Goal: Complete application form: Complete application form

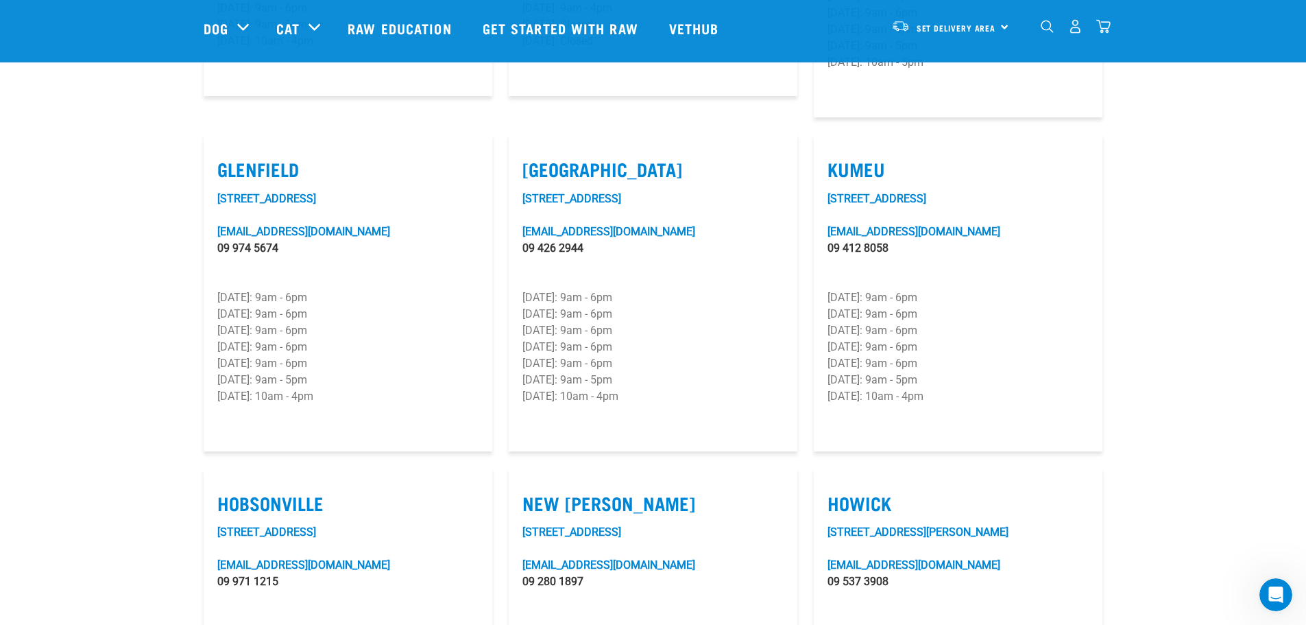
scroll to position [274, 0]
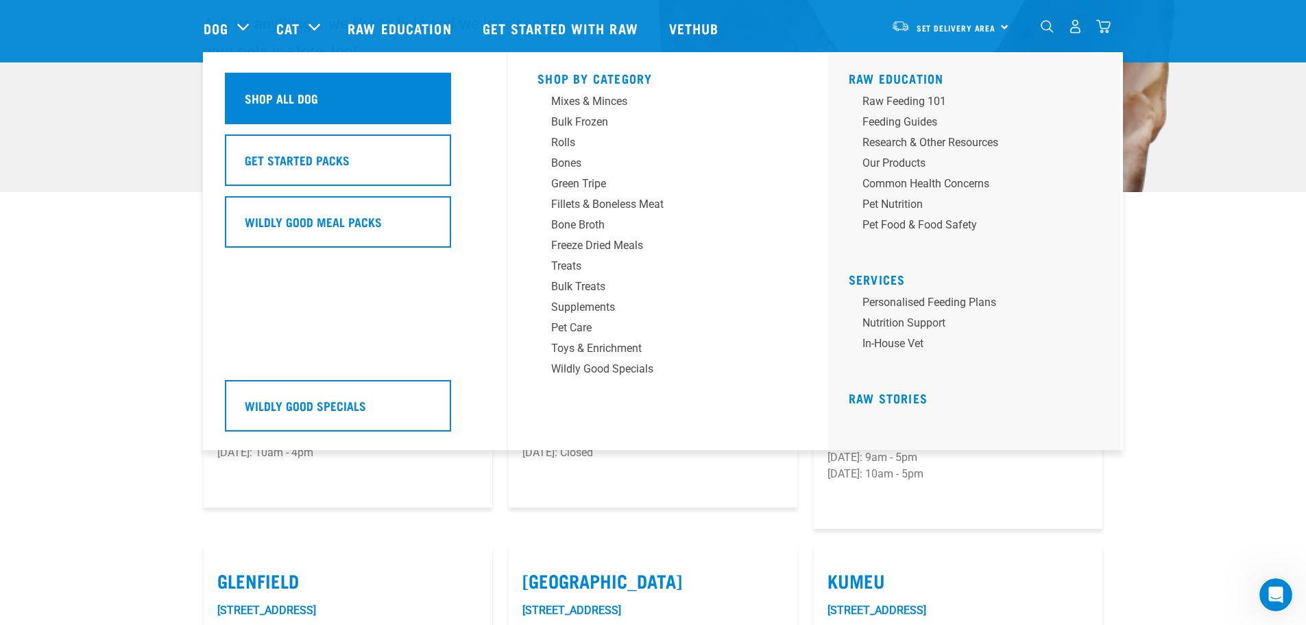
click at [276, 101] on h5 "Shop All Dog" at bounding box center [281, 98] width 73 height 18
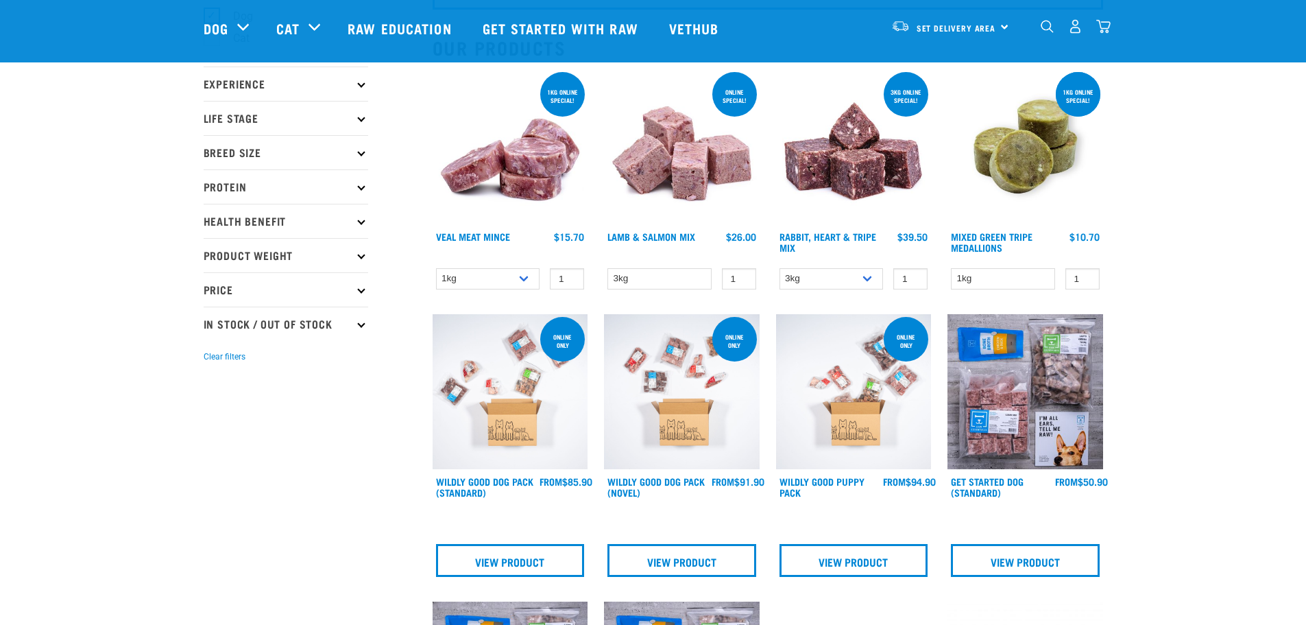
scroll to position [137, 0]
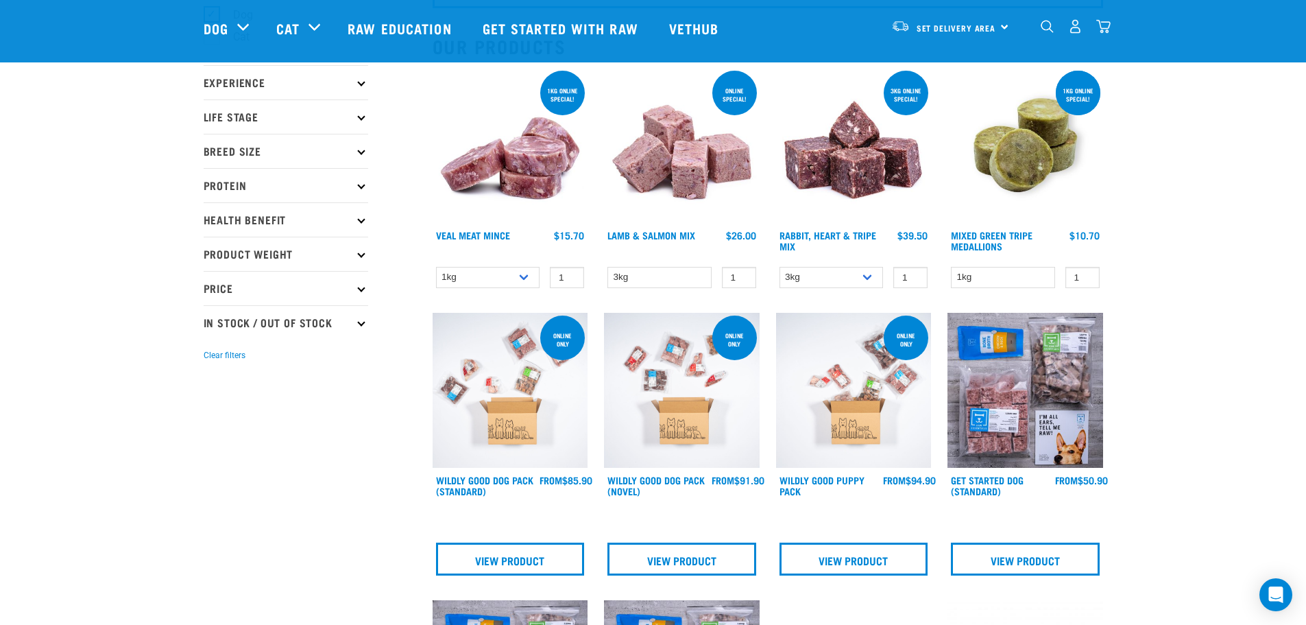
click at [359, 79] on p "Experience" at bounding box center [286, 82] width 165 height 34
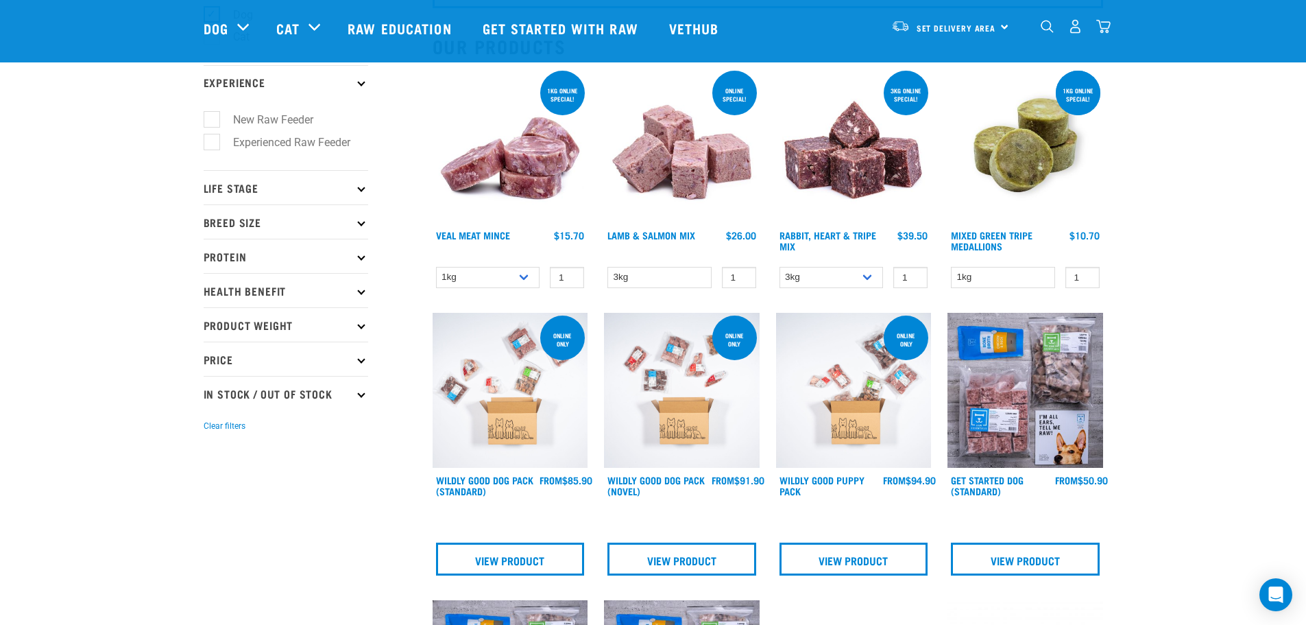
click at [276, 119] on label "New Raw Feeder" at bounding box center [265, 119] width 108 height 17
click at [213, 119] on input "New Raw Feeder" at bounding box center [208, 117] width 9 height 9
checkbox input "true"
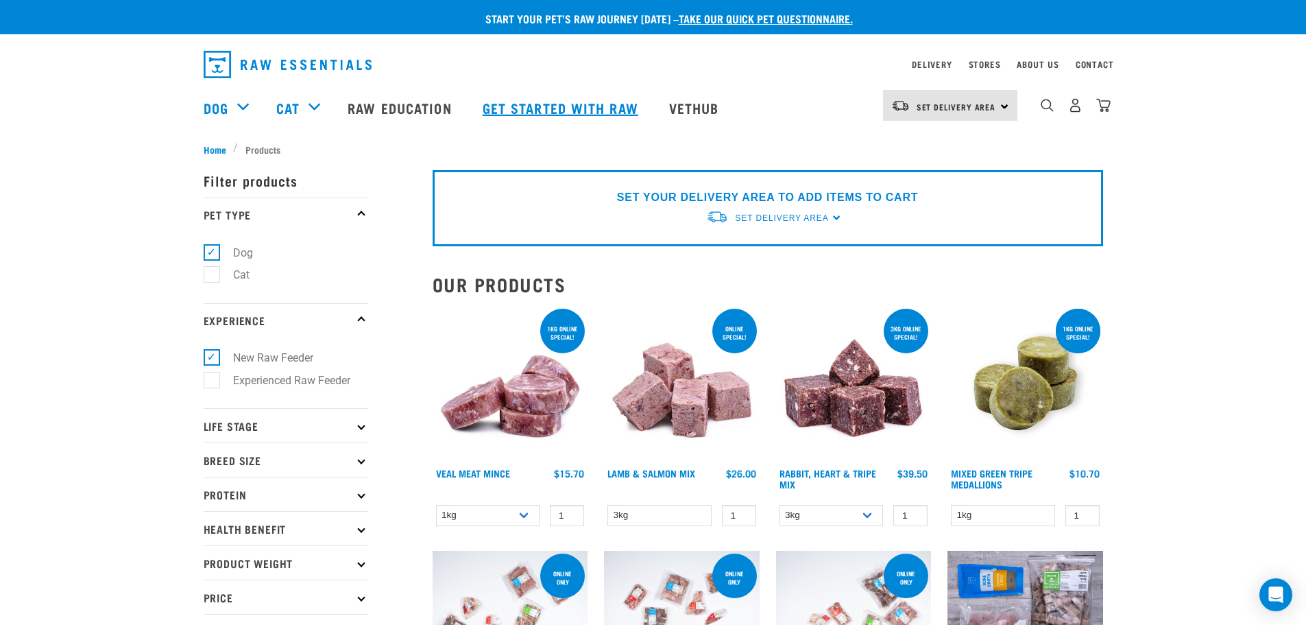
click at [613, 105] on link "Get started with Raw" at bounding box center [562, 107] width 186 height 55
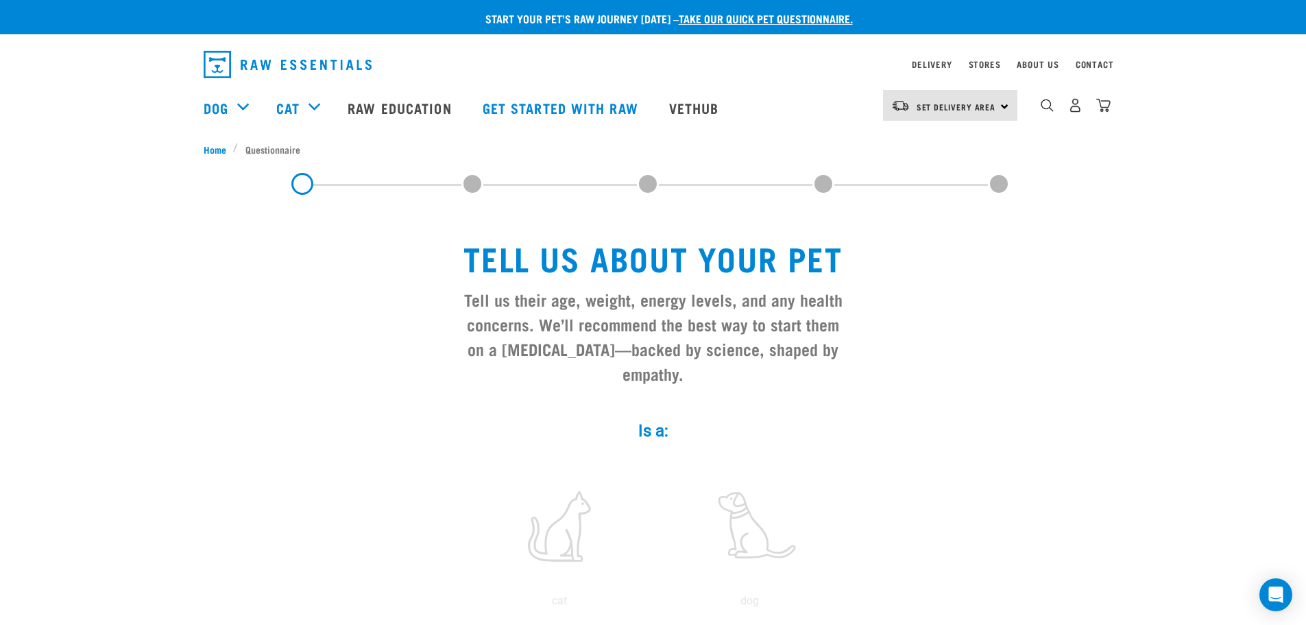
scroll to position [206, 0]
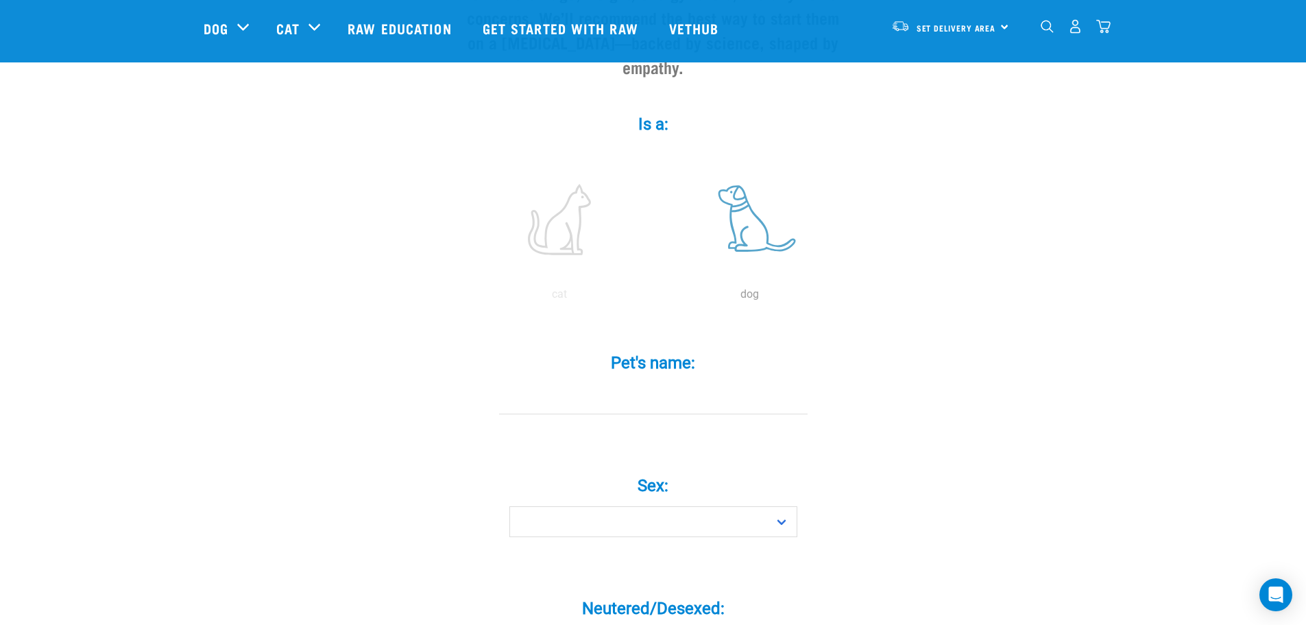
click at [752, 201] on label at bounding box center [750, 219] width 185 height 117
click at [655, 298] on input "radio" at bounding box center [655, 298] width 0 height 0
click at [634, 384] on input "Pet's name: *" at bounding box center [653, 398] width 309 height 31
type input "Annie"
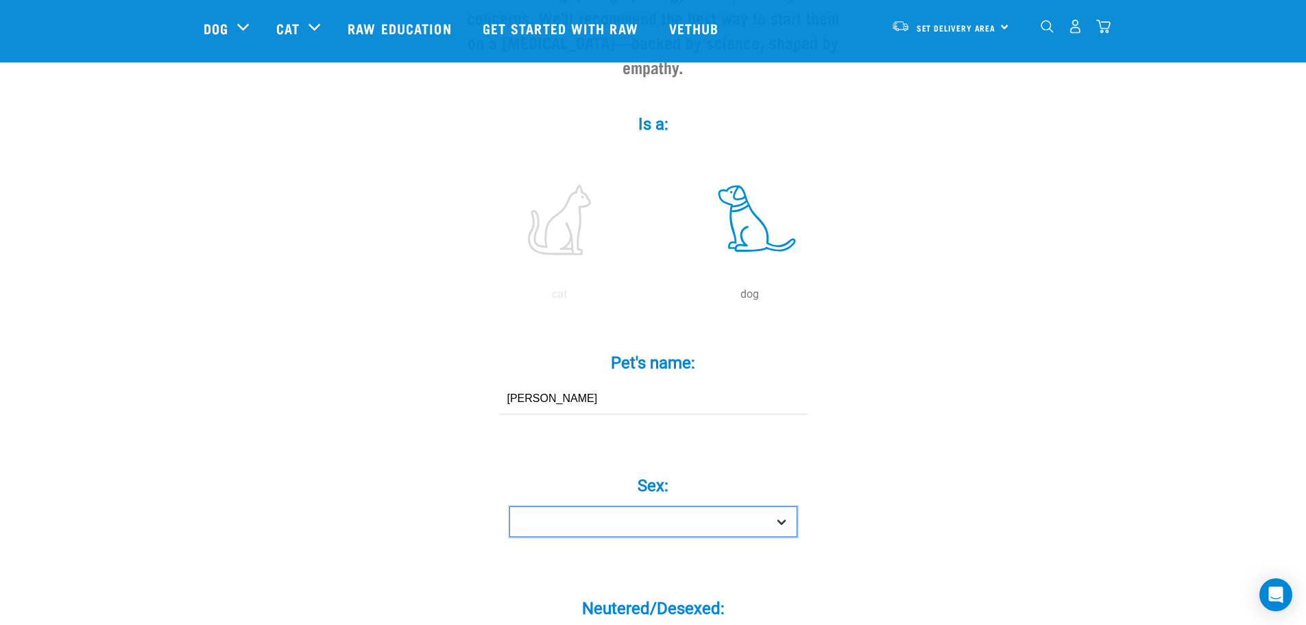
click at [784, 506] on select "Boy Girl" at bounding box center [653, 521] width 288 height 31
select select "girl"
click at [509, 506] on select "Boy Girl" at bounding box center [653, 521] width 288 height 31
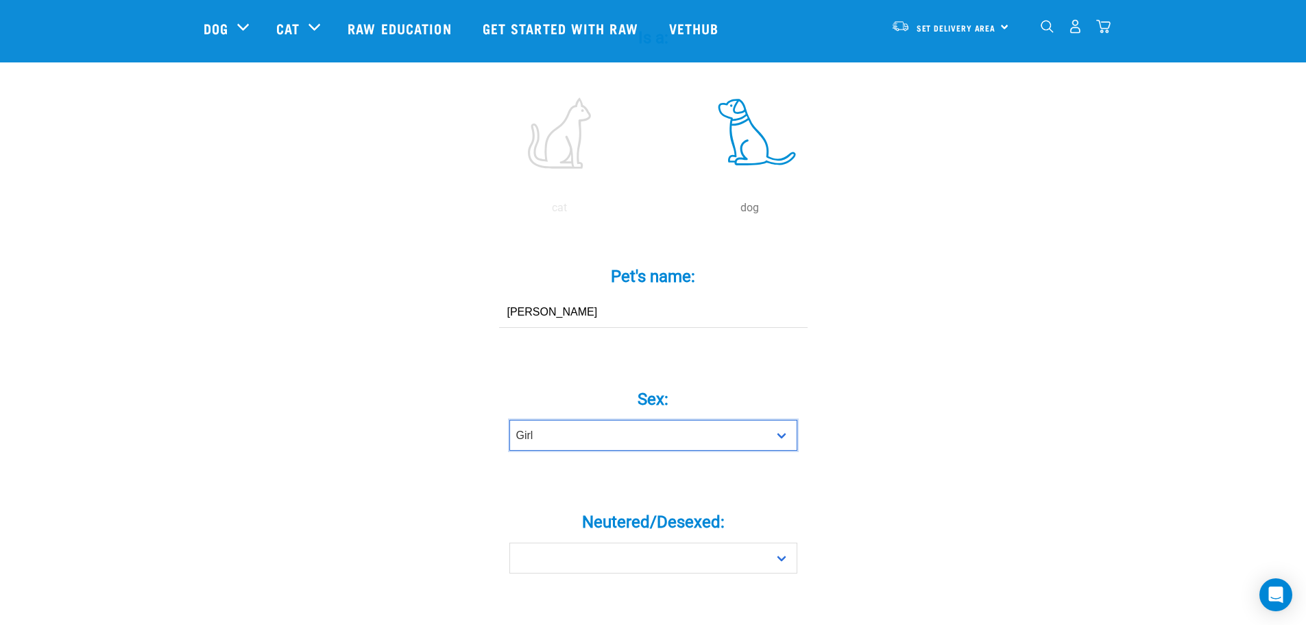
scroll to position [480, 0]
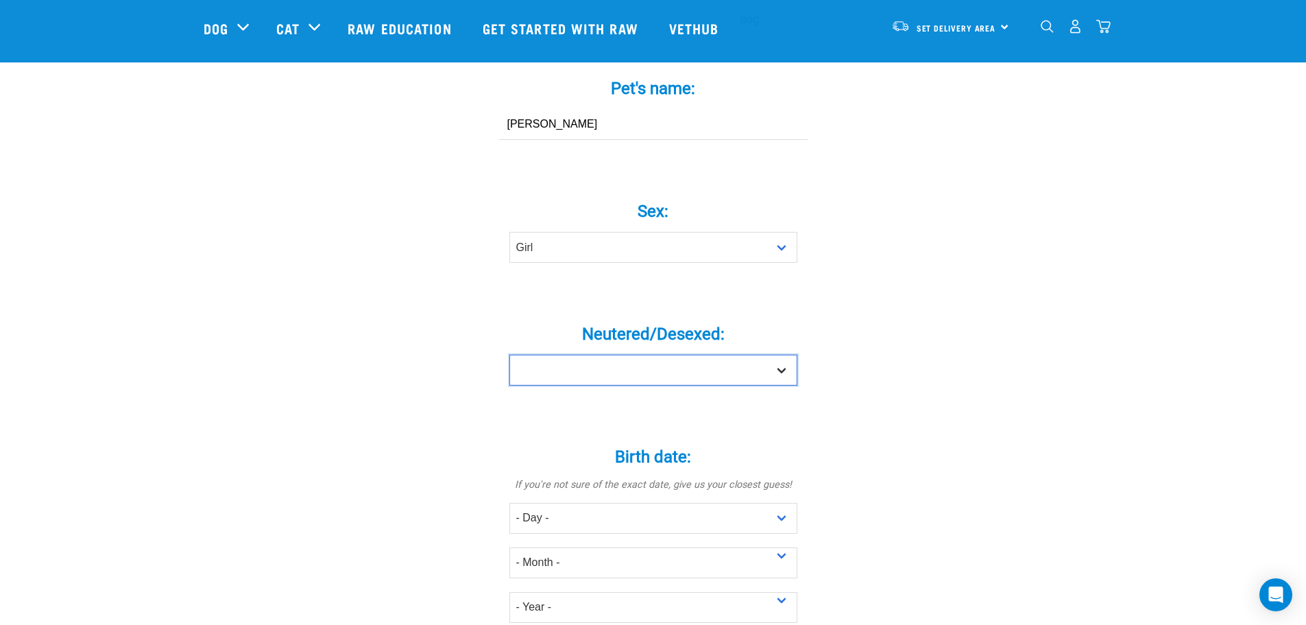
click at [778, 354] on select "Yes No" at bounding box center [653, 369] width 288 height 31
select select "yes"
click at [509, 354] on select "Yes No" at bounding box center [653, 369] width 288 height 31
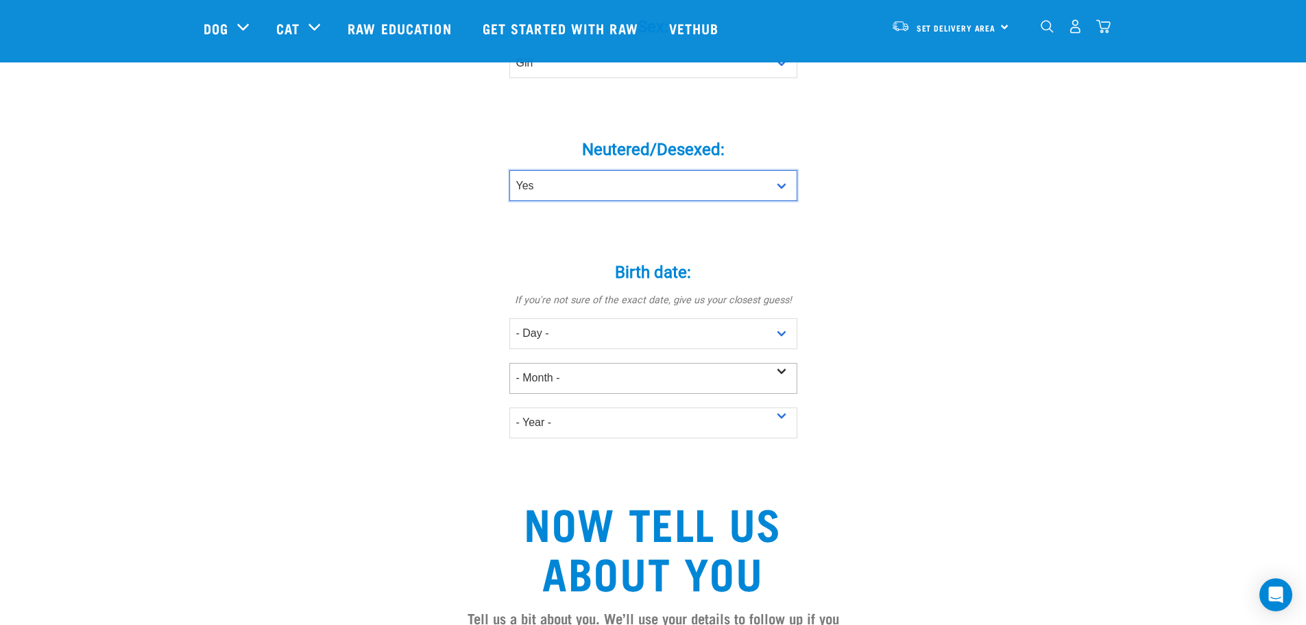
scroll to position [686, 0]
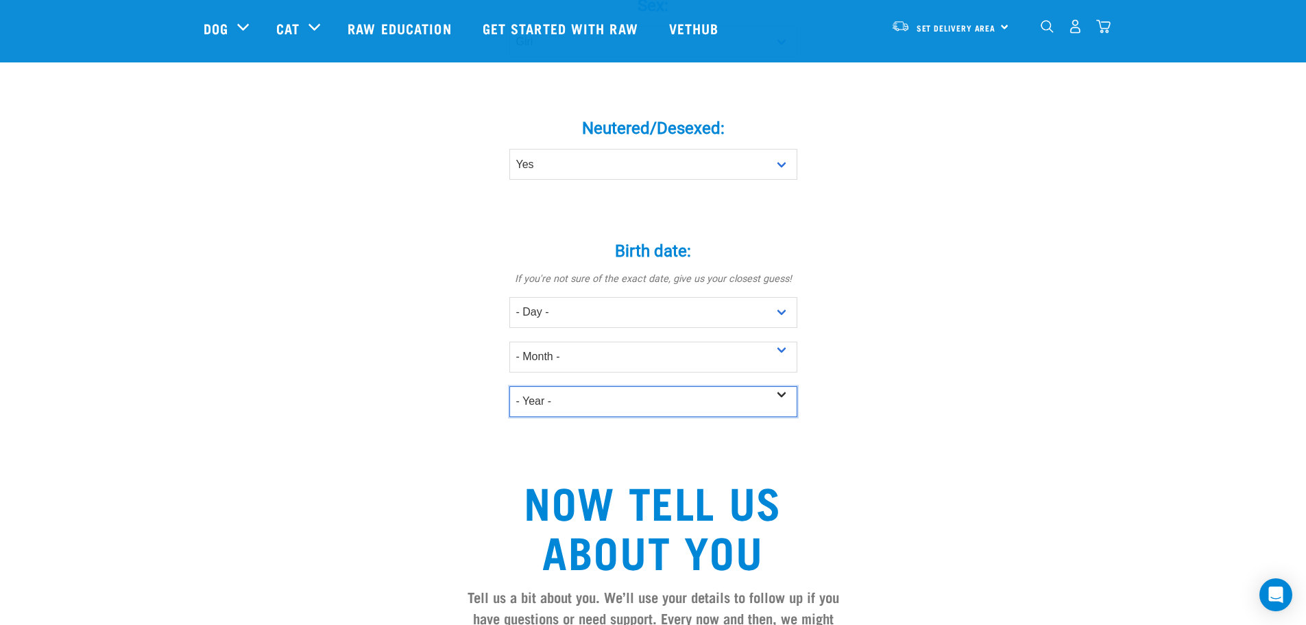
click at [786, 386] on select "- Year - 2025 2024 2023 2022 2021 2020 2019 2018 2017 2016 2015 2014 2013 2012" at bounding box center [653, 401] width 288 height 31
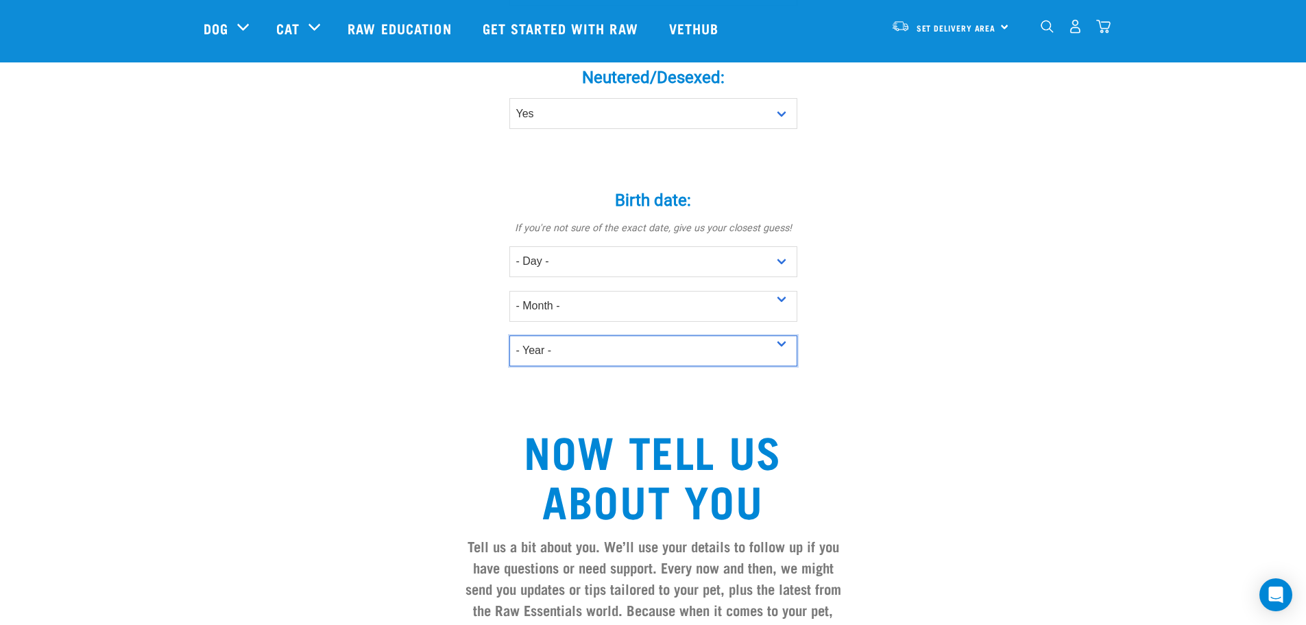
scroll to position [960, 0]
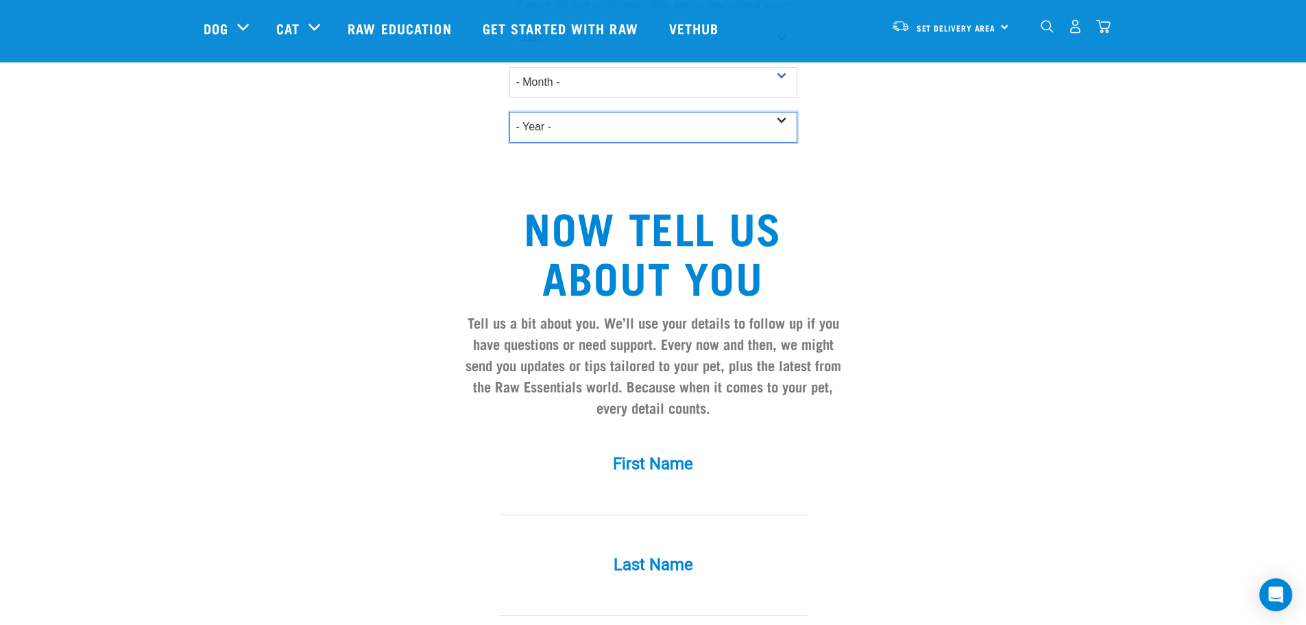
click at [784, 112] on select "- Year - 2025 2024 2023 2022 2021 2020 2019 2018 2017 2016 2015 2014 2013 2012" at bounding box center [653, 127] width 288 height 31
select select "2017"
click at [509, 112] on select "- Year - 2025 2024 2023 2022 2021 2020 2019 2018 2017 2016 2015 2014 2013 2012" at bounding box center [653, 127] width 288 height 31
click at [649, 484] on input "First Name *" at bounding box center [653, 499] width 309 height 31
type input "Julie"
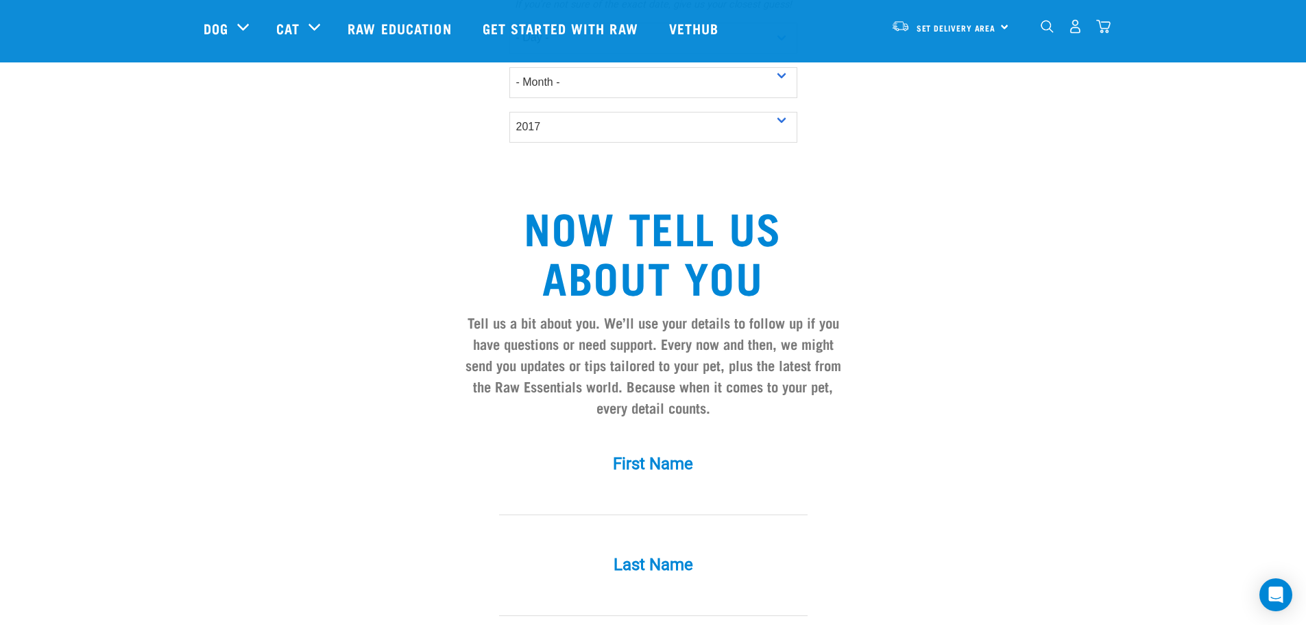
type input "Woods"
type input "[EMAIL_ADDRESS][DOMAIN_NAME]"
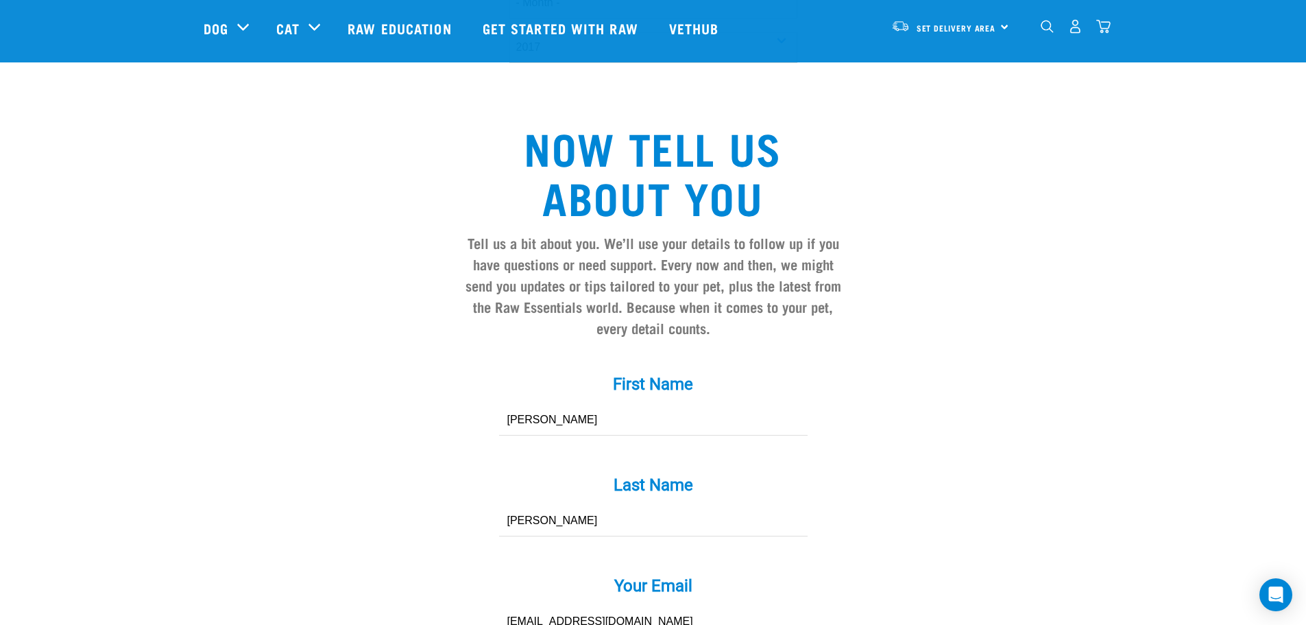
scroll to position [1166, 0]
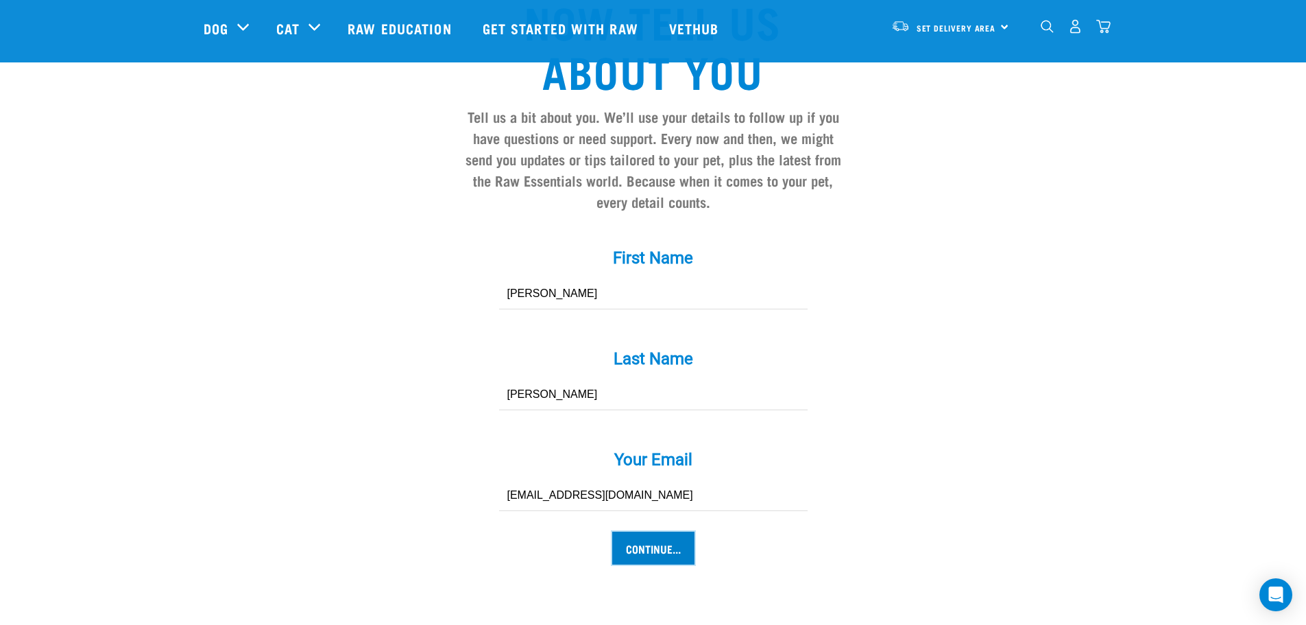
click at [665, 531] on input "Continue..." at bounding box center [653, 547] width 82 height 33
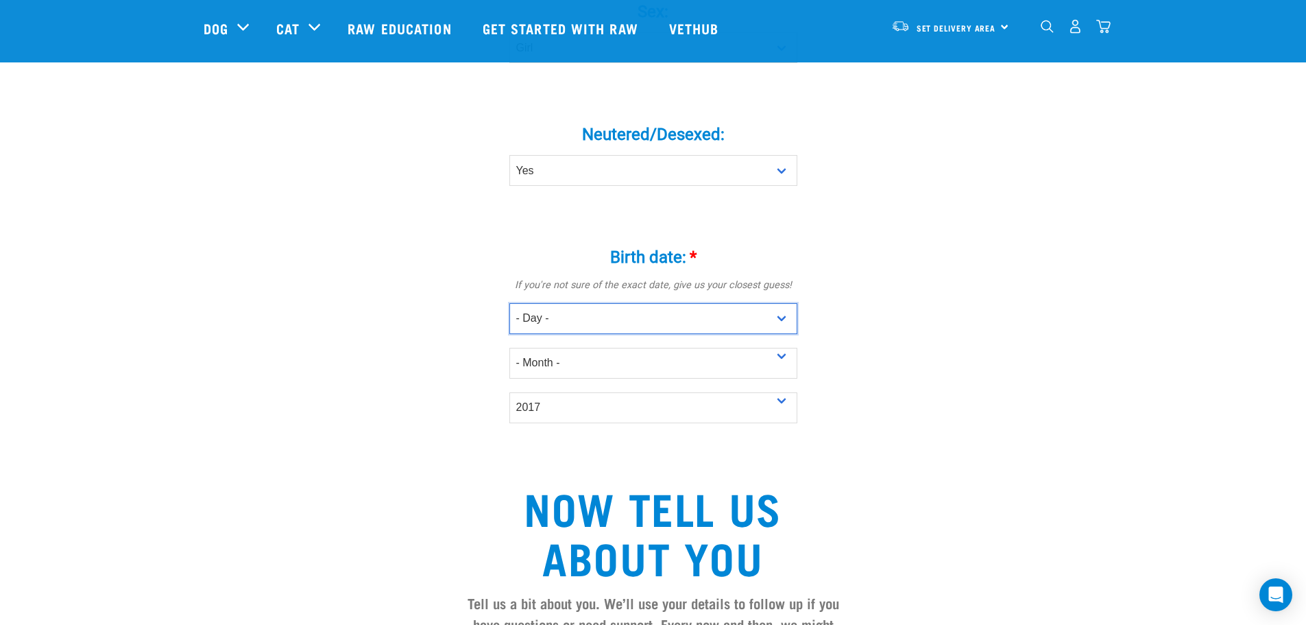
scroll to position [670, 0]
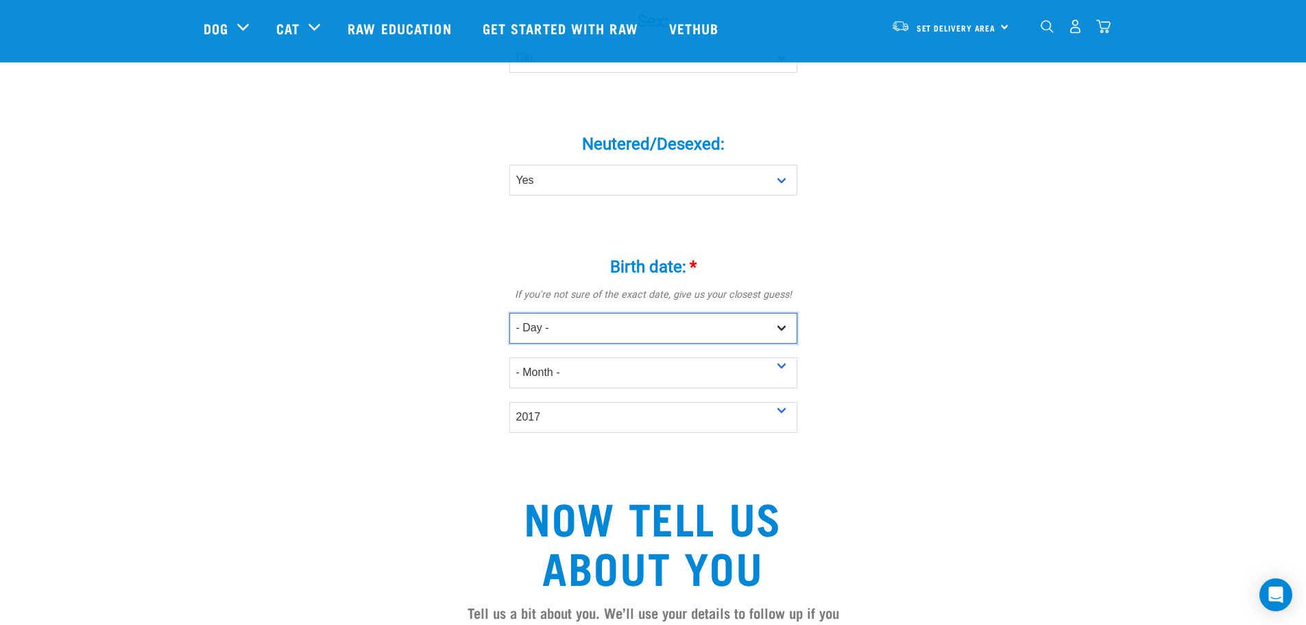
click at [780, 313] on select "- Day - 1 2 3 4 5 6 7 8 9 10 11 12 13 14 15 16 17 18 19 20 21 22 23 24 25 26 27" at bounding box center [653, 328] width 288 height 31
select select "5"
click at [509, 313] on select "- Day - 1 2 3 4 5 6 7 8 9 10 11 12 13 14 15 16 17 18 19 20 21 22 23 24 25 26 27" at bounding box center [653, 328] width 288 height 31
click at [784, 357] on select "- Month - January February March April May June July August September October N…" at bounding box center [653, 372] width 288 height 31
select select "May"
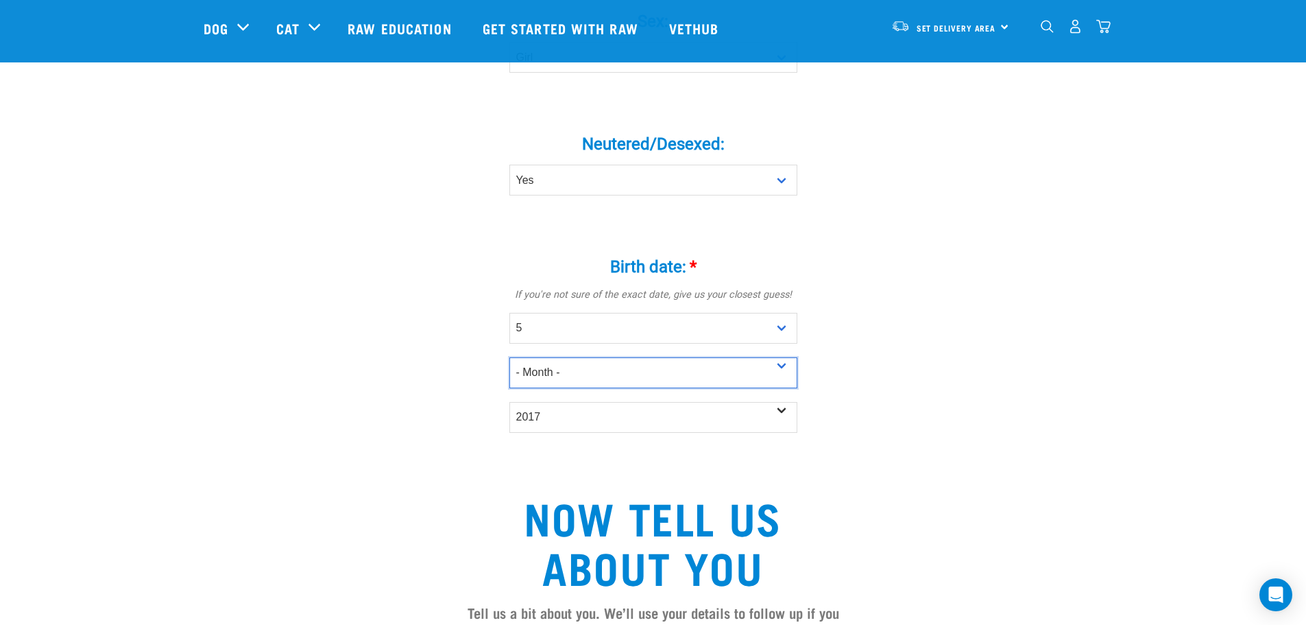
click at [509, 357] on select "- Month - January February March April May June July August September October N…" at bounding box center [653, 372] width 288 height 31
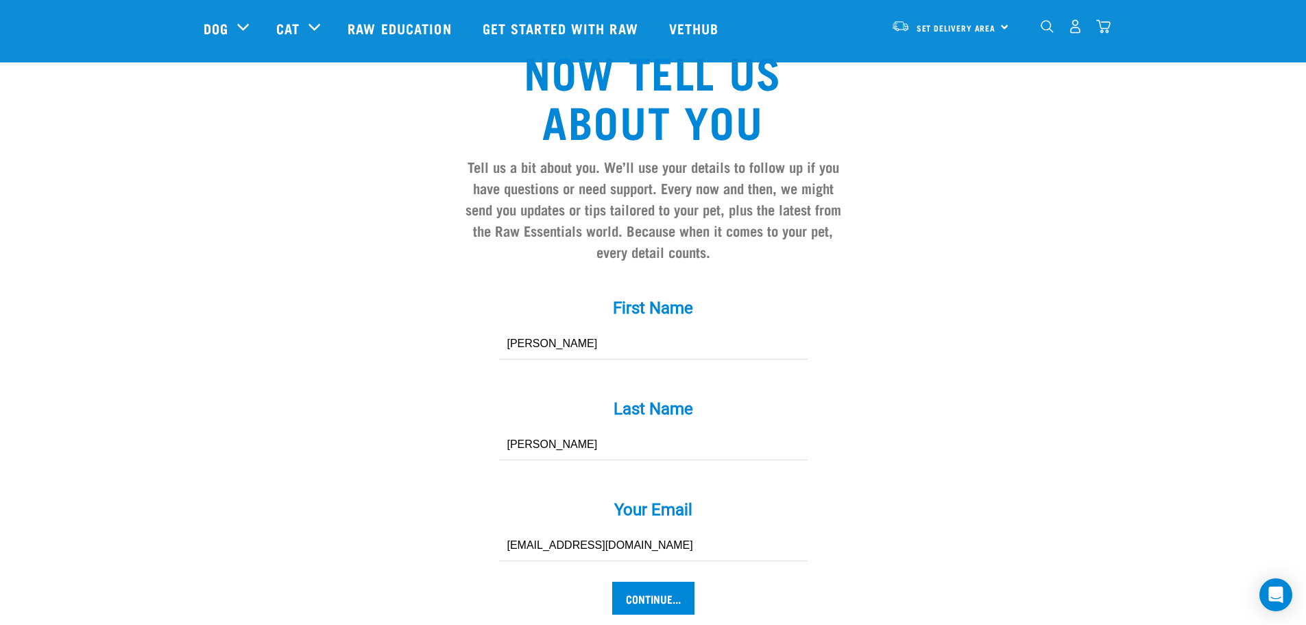
scroll to position [1150, 0]
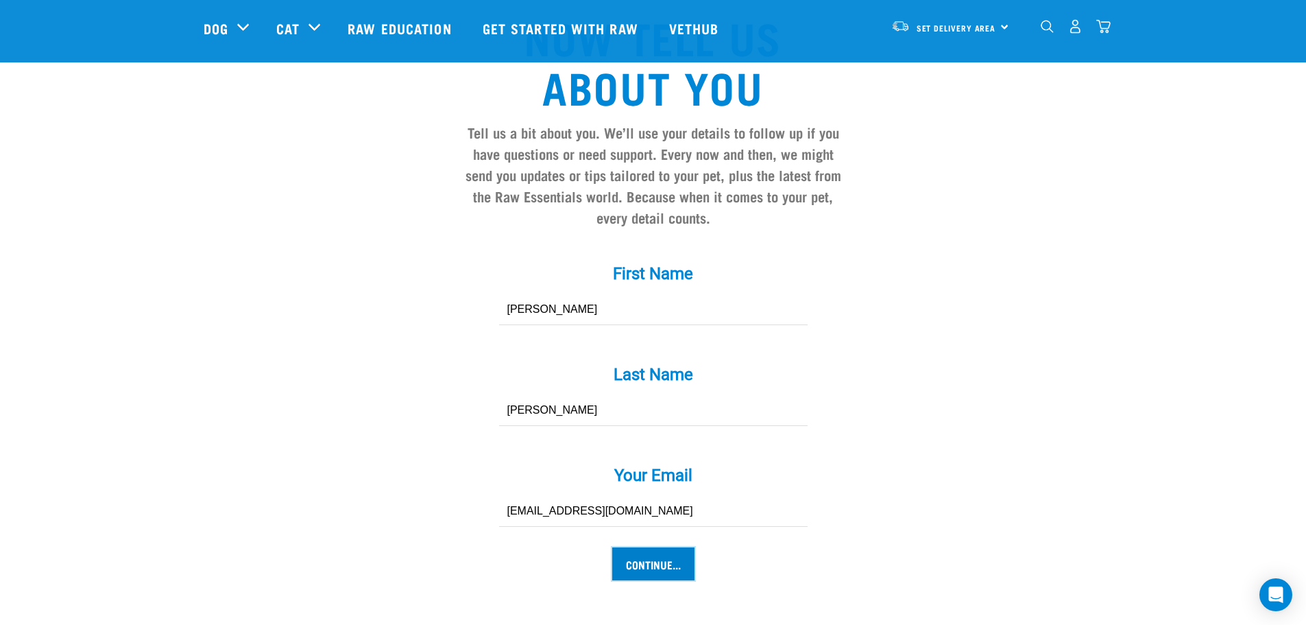
click at [652, 547] on input "Continue..." at bounding box center [653, 563] width 82 height 33
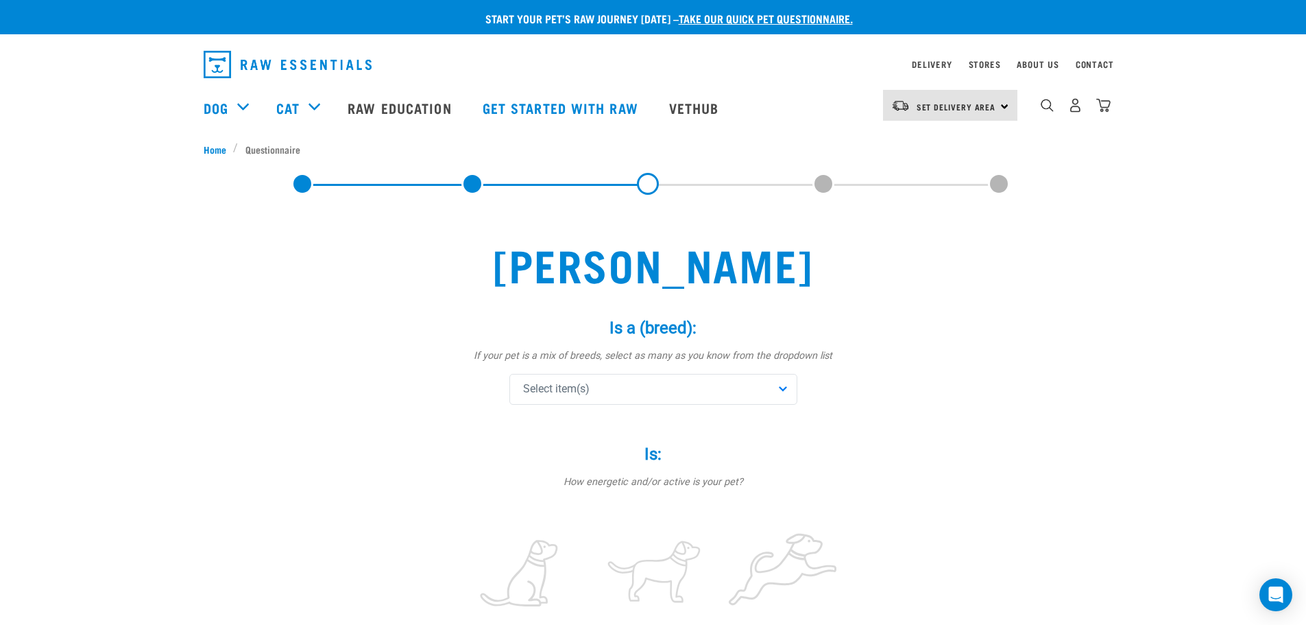
click at [782, 385] on div "Select item(s)" at bounding box center [653, 389] width 288 height 31
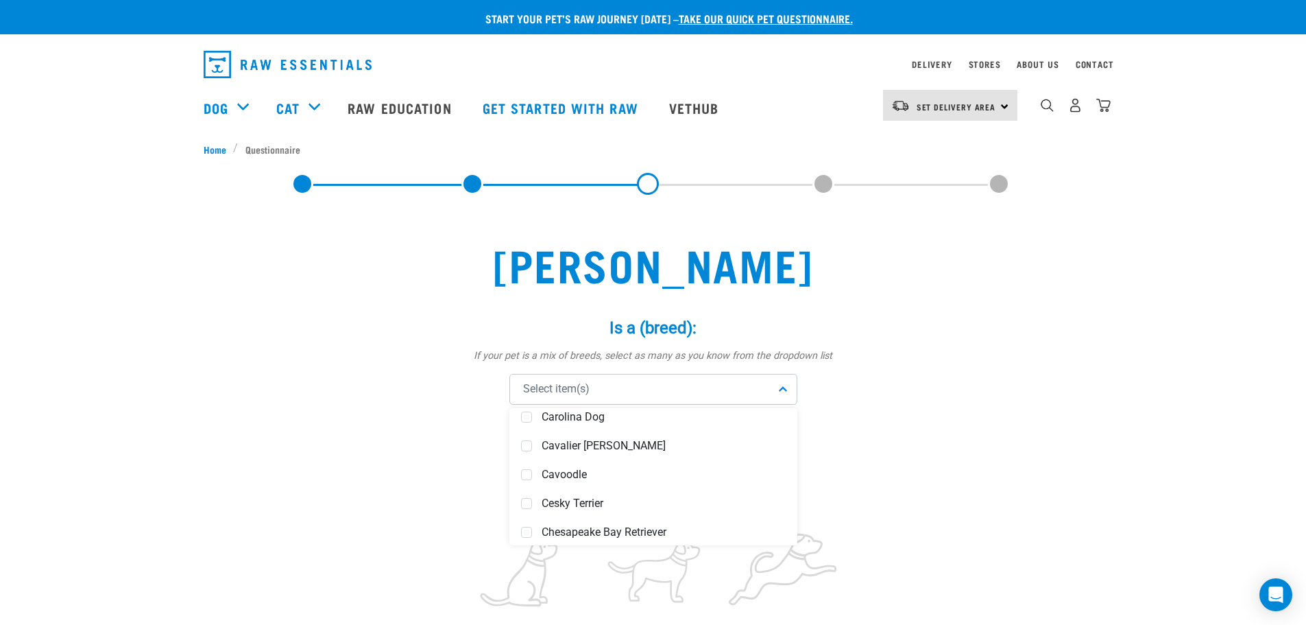
scroll to position [1577, 0]
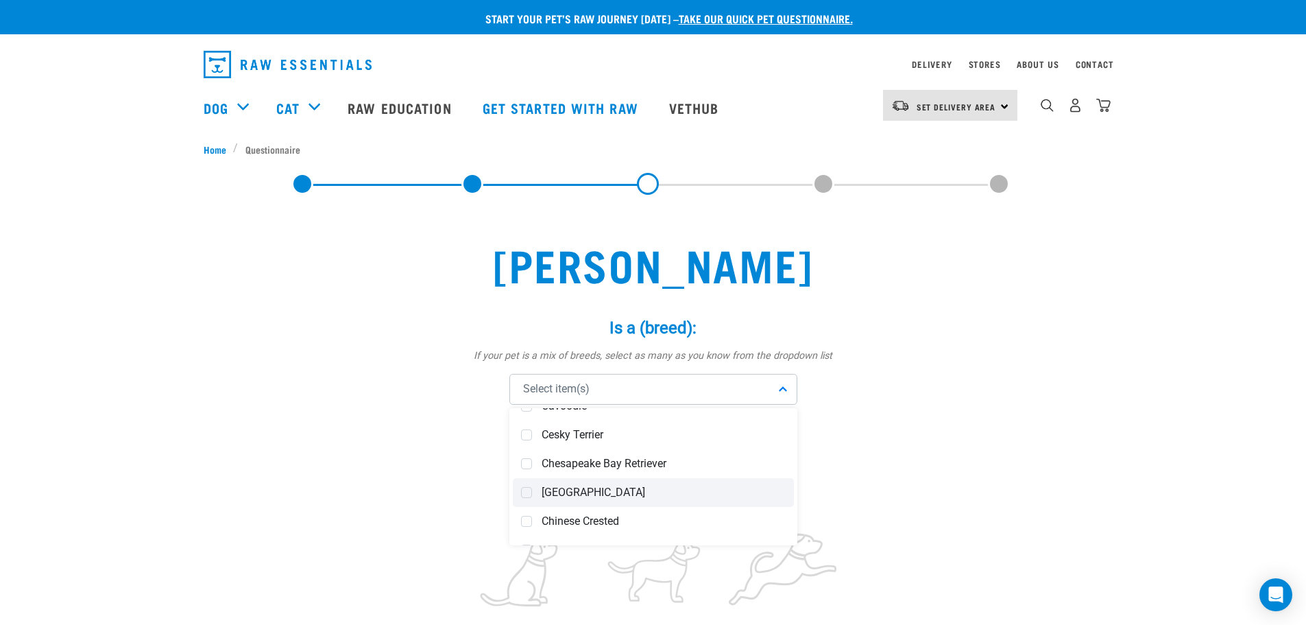
click at [529, 489] on span at bounding box center [526, 492] width 11 height 11
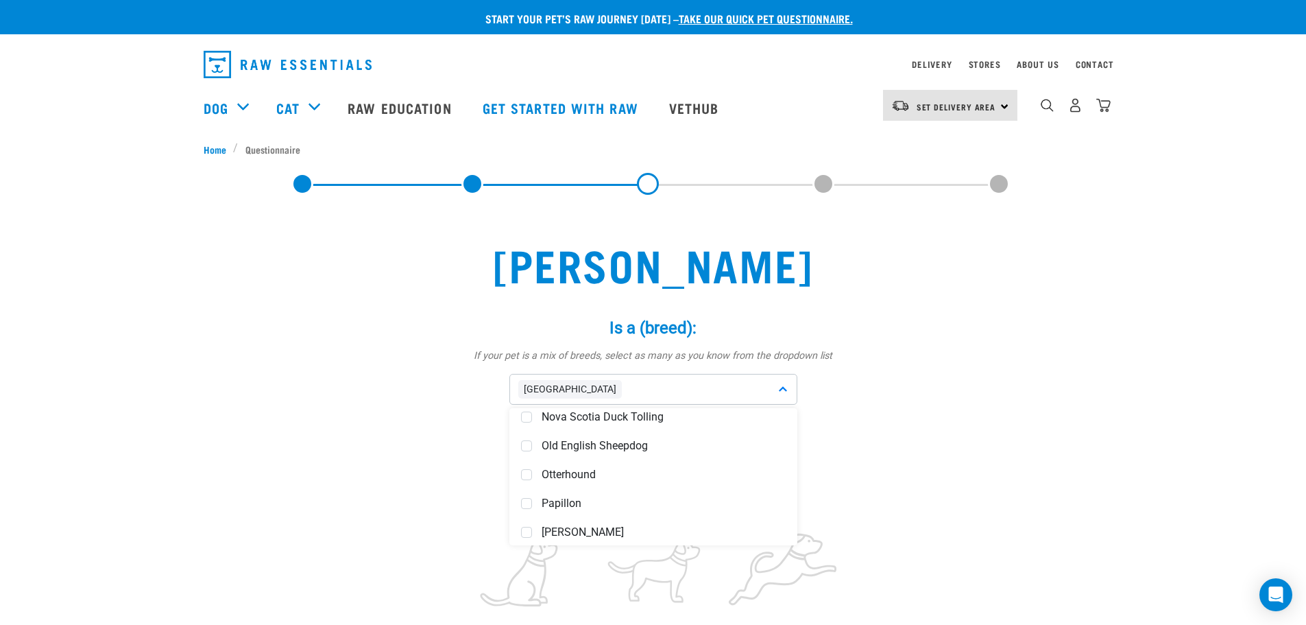
scroll to position [3977, 0]
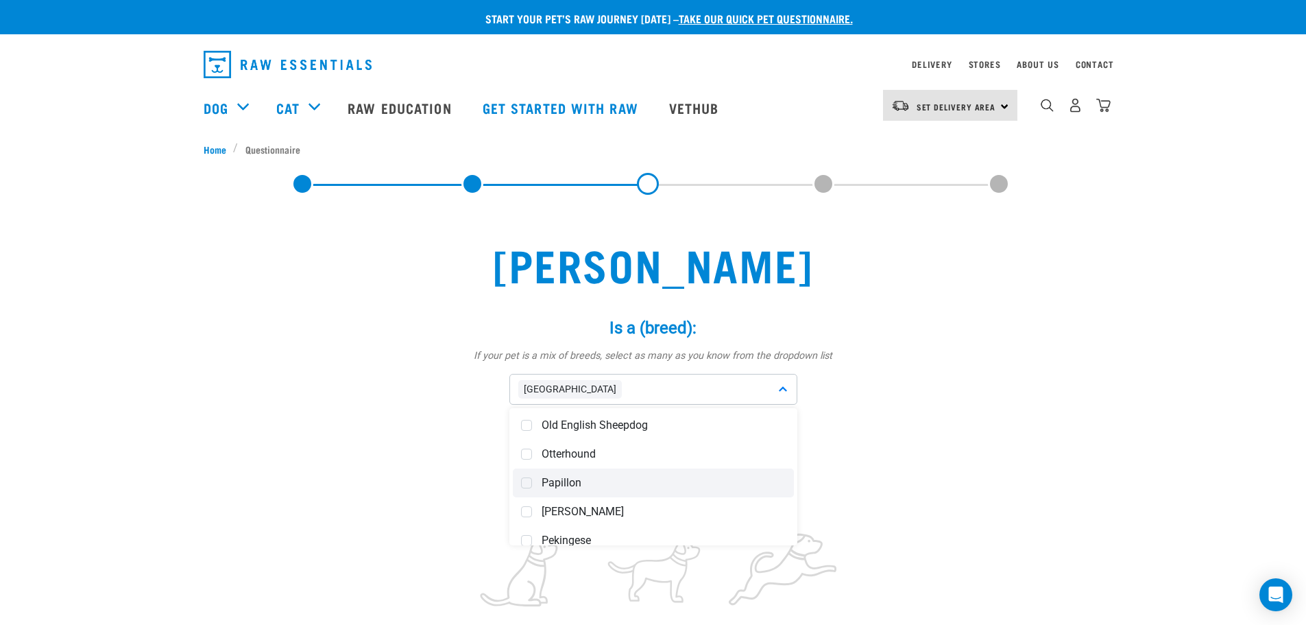
click at [529, 483] on span at bounding box center [526, 482] width 11 height 11
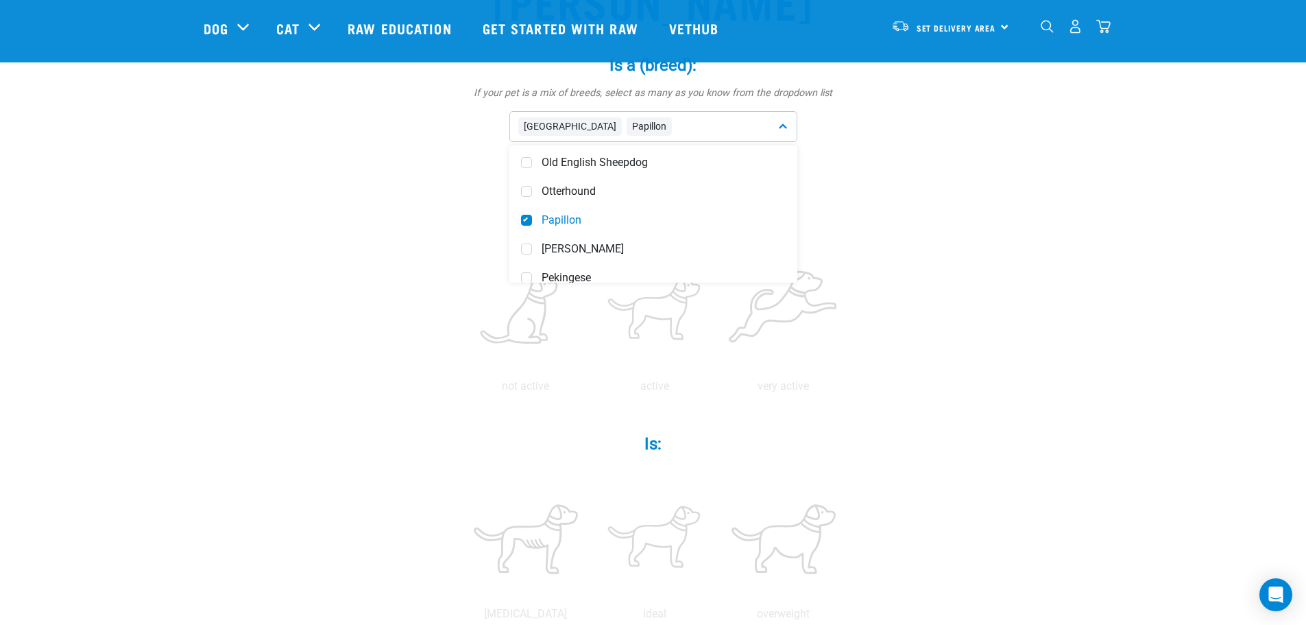
scroll to position [343, 0]
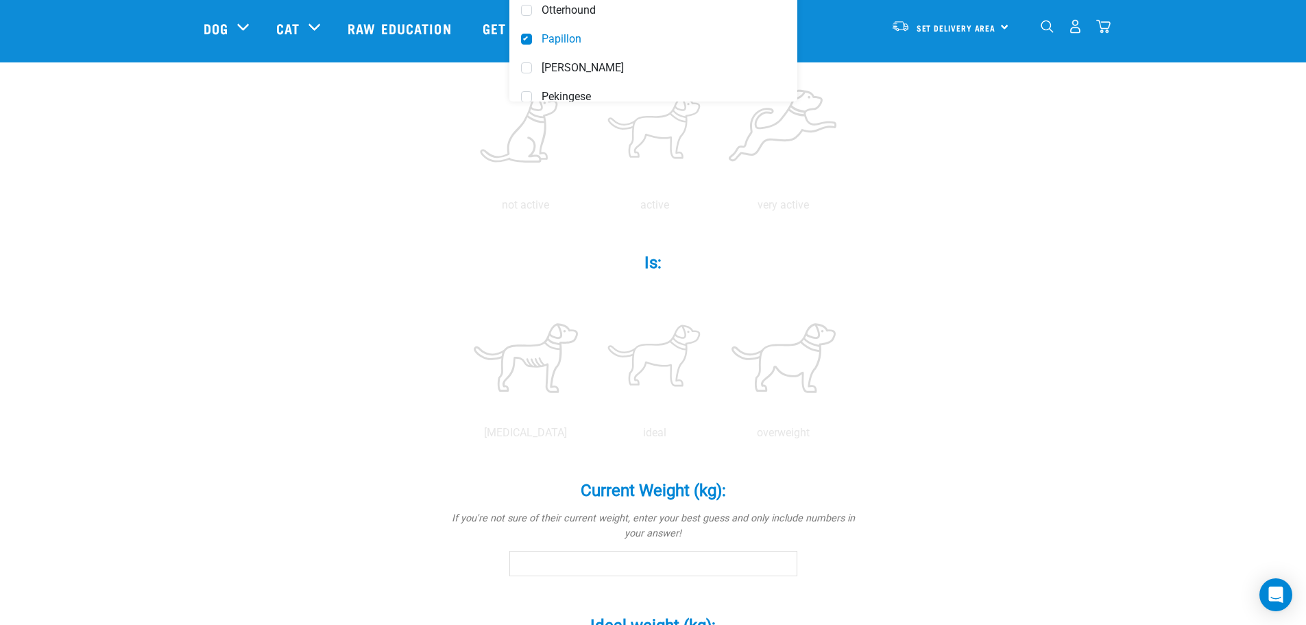
click at [1057, 282] on div "Annie Is a (breed): * If your pet is a mix of breeds, select as many as you kno…" at bounding box center [654, 401] width 900 height 1266
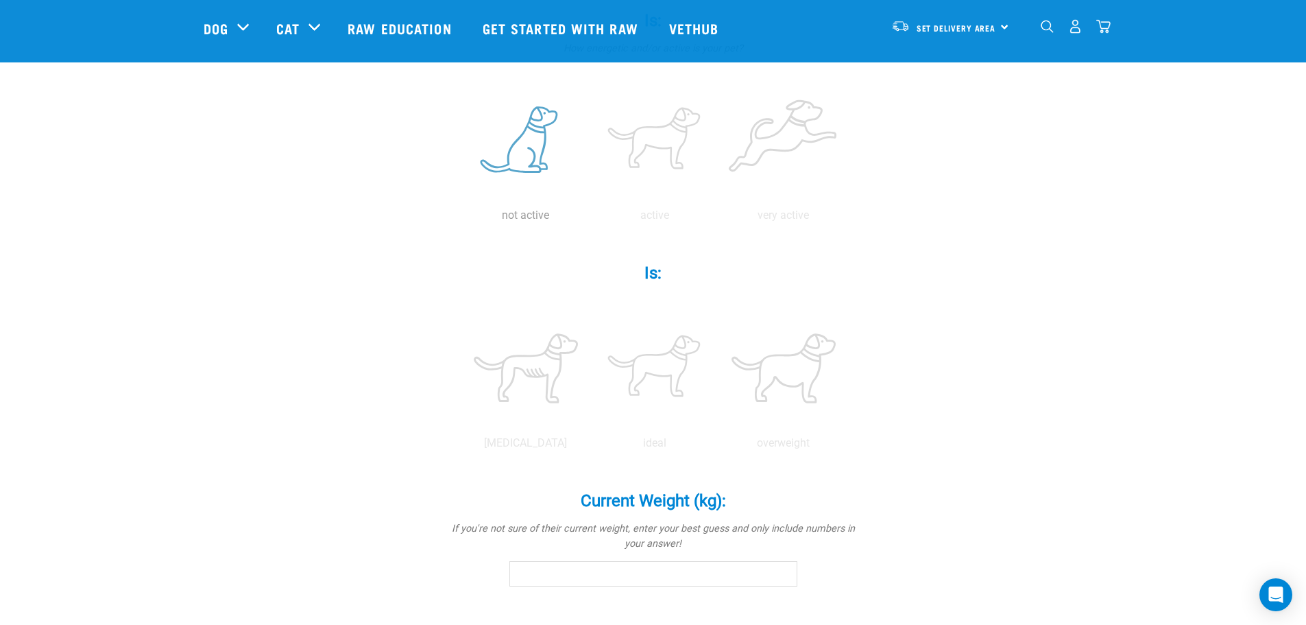
scroll to position [137, 0]
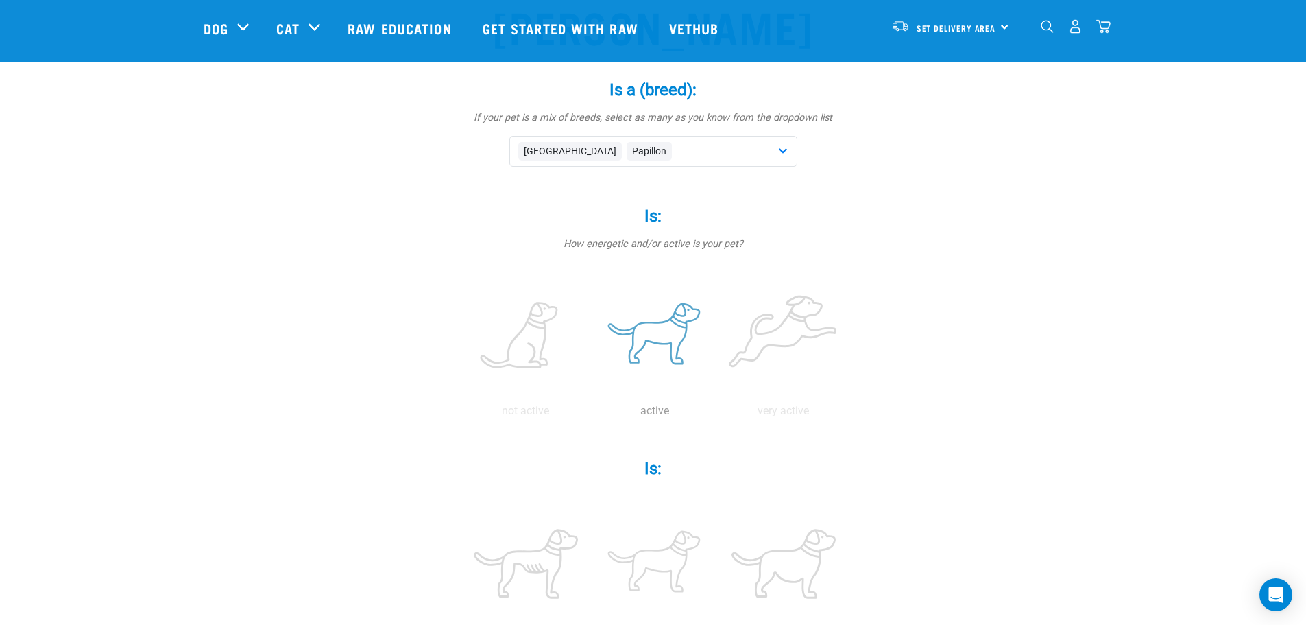
click at [666, 326] on label at bounding box center [654, 336] width 123 height 117
click at [590, 414] on input "radio" at bounding box center [590, 414] width 0 height 0
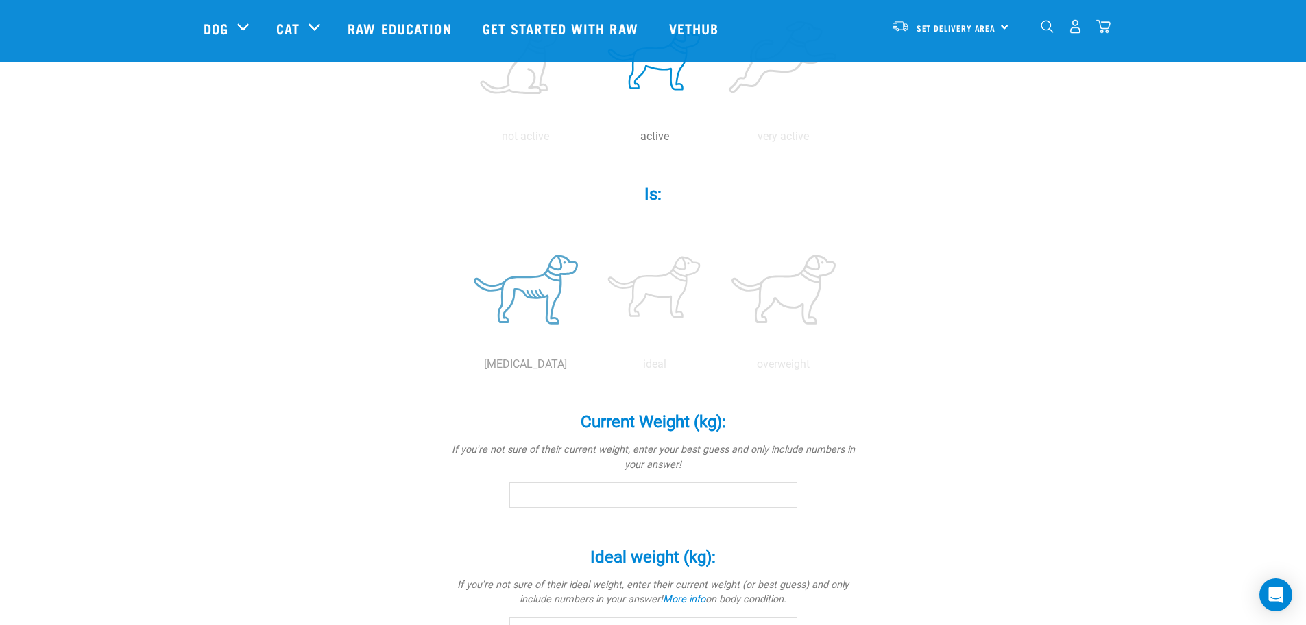
click at [529, 296] on label at bounding box center [525, 289] width 123 height 117
click at [461, 368] on input "radio" at bounding box center [461, 368] width 0 height 0
click at [645, 497] on input "Current Weight (kg): *" at bounding box center [653, 494] width 288 height 25
click at [784, 498] on input "-0.1" at bounding box center [653, 494] width 288 height 25
click at [784, 489] on input "0" at bounding box center [653, 494] width 288 height 25
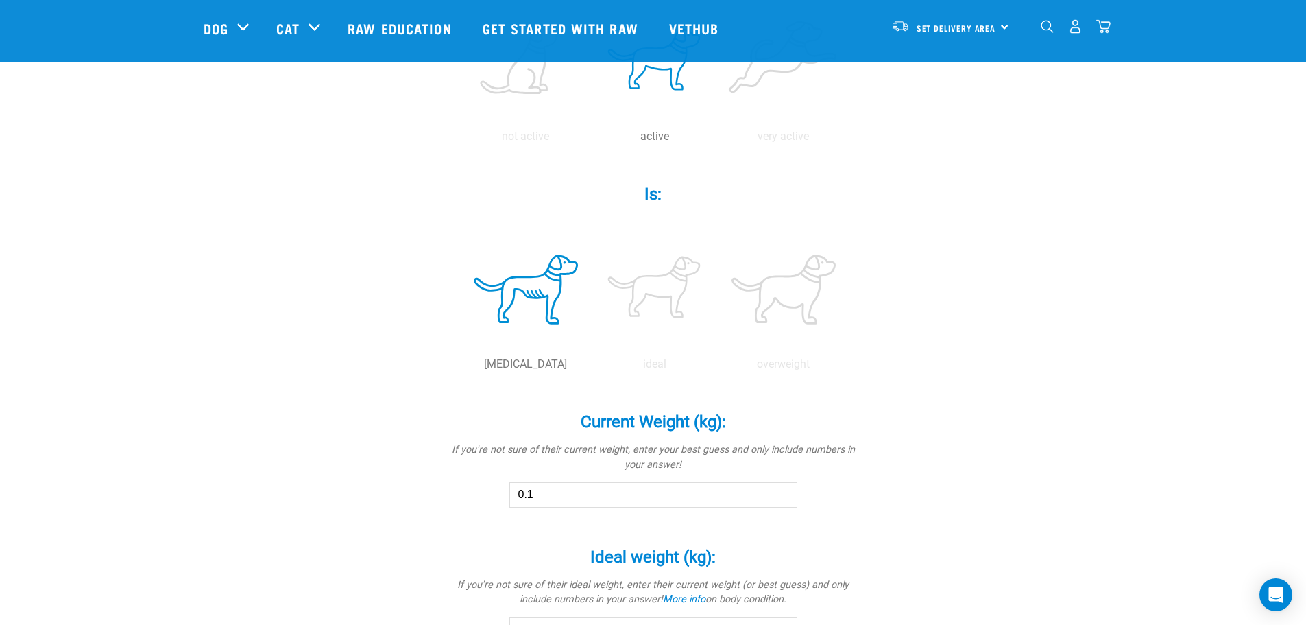
click at [782, 491] on input "0.1" at bounding box center [653, 494] width 288 height 25
click at [782, 491] on input "0.2" at bounding box center [653, 494] width 288 height 25
type input "0.3"
click at [782, 491] on input "0.3" at bounding box center [653, 494] width 288 height 25
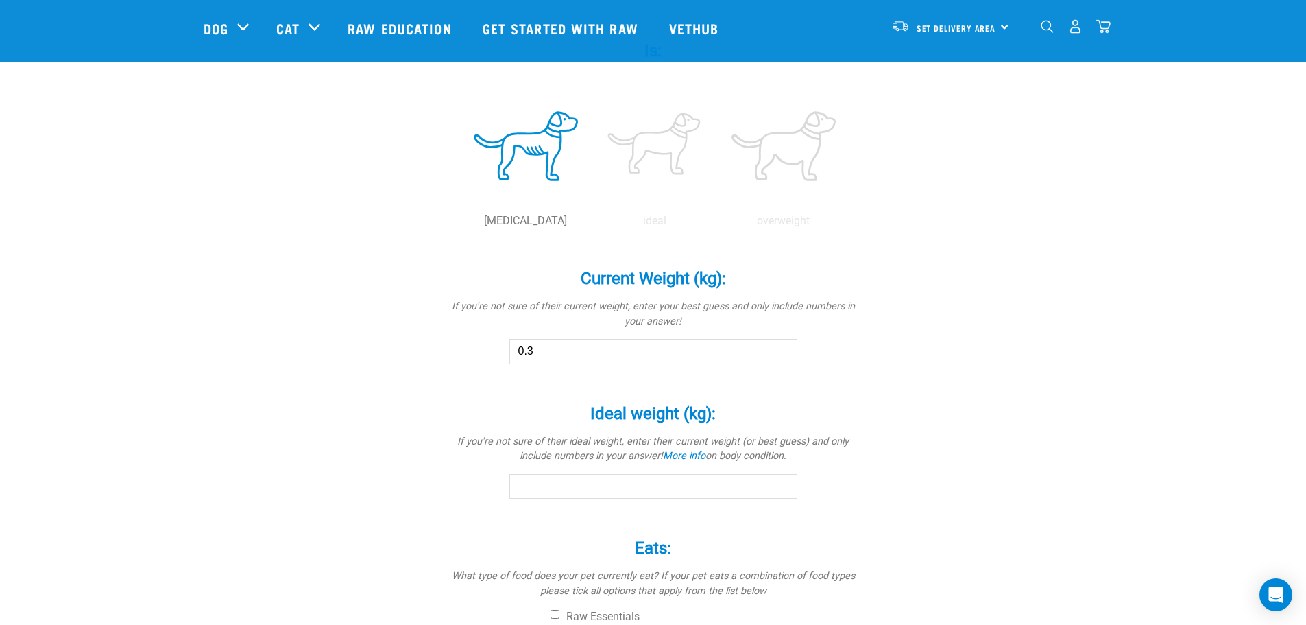
scroll to position [686, 0]
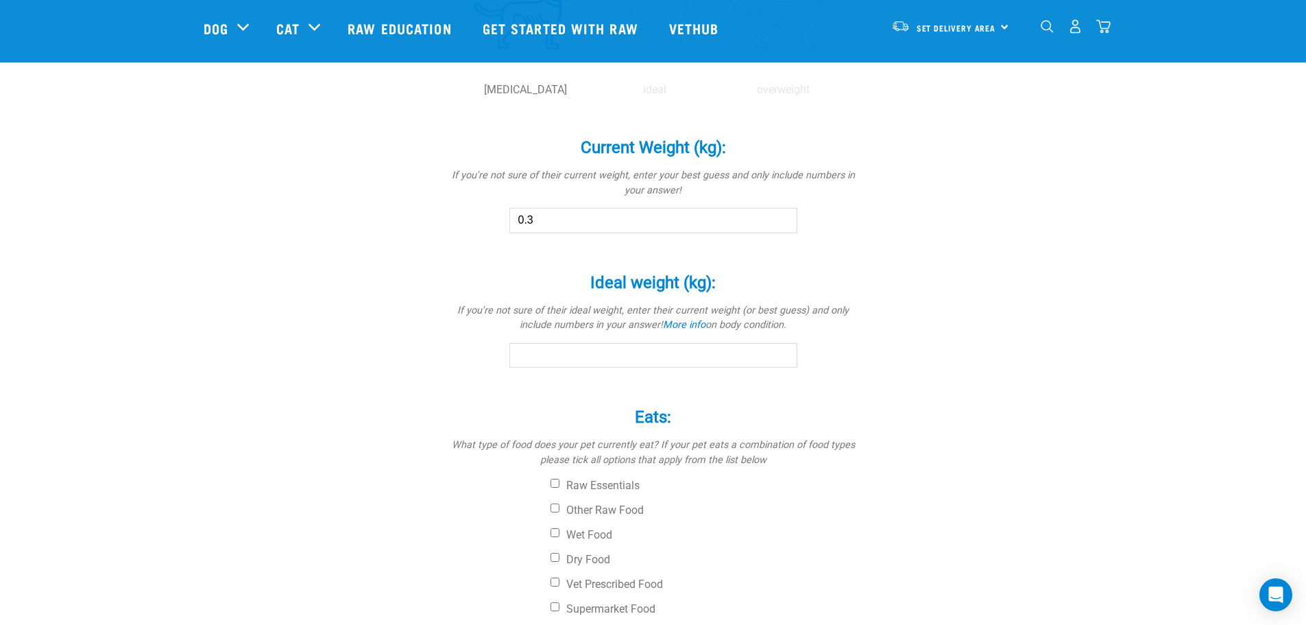
click at [641, 350] on input "Ideal weight (kg): *" at bounding box center [653, 355] width 288 height 25
click at [784, 351] on input "0.1" at bounding box center [653, 355] width 288 height 25
click at [784, 351] on input "0.2" at bounding box center [653, 355] width 288 height 25
click at [784, 351] on input "0.3" at bounding box center [653, 355] width 288 height 25
type input "0.4"
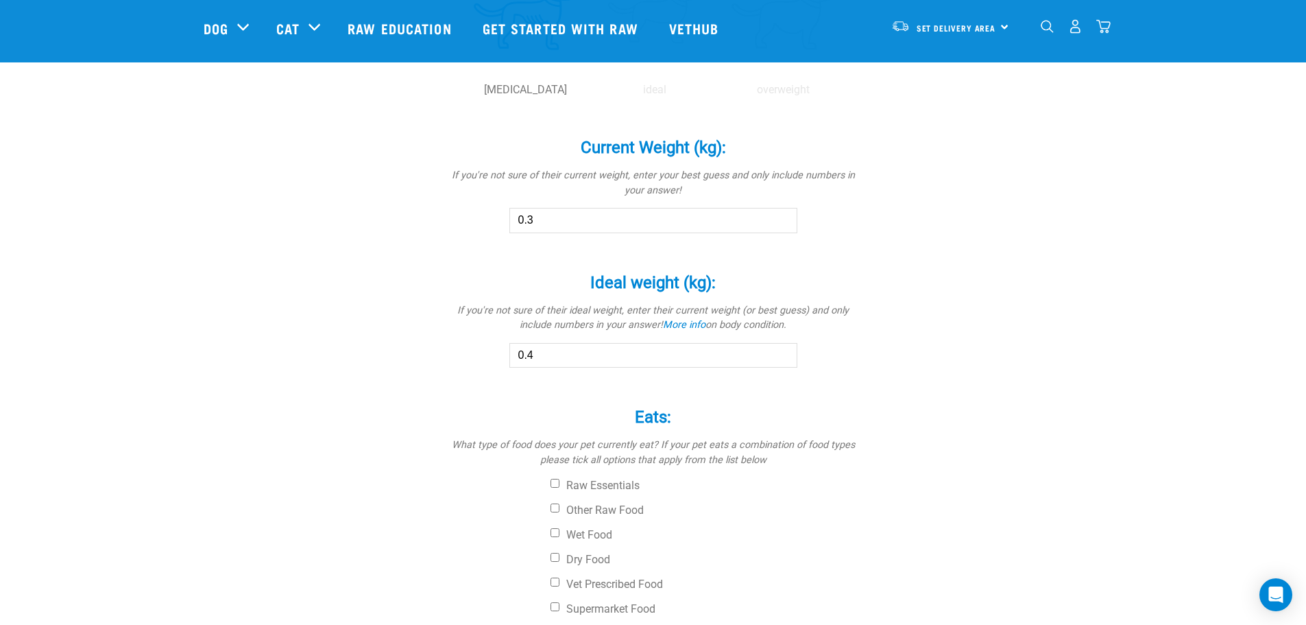
click at [784, 351] on input "0.4" at bounding box center [653, 355] width 288 height 25
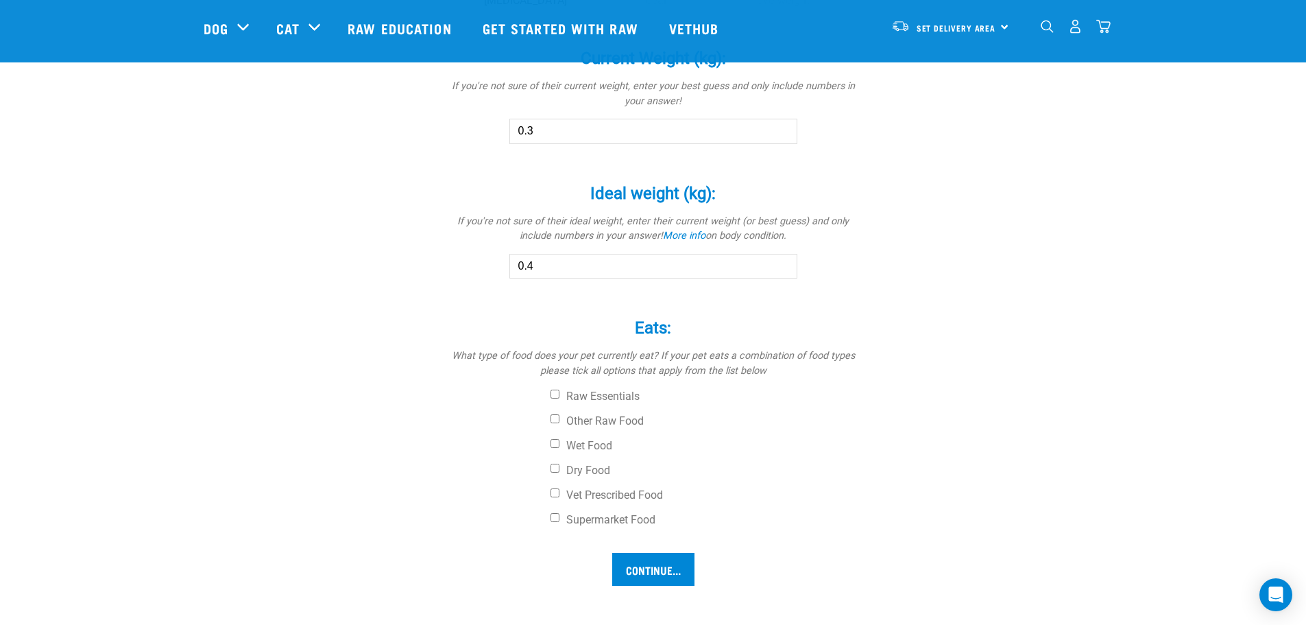
scroll to position [891, 0]
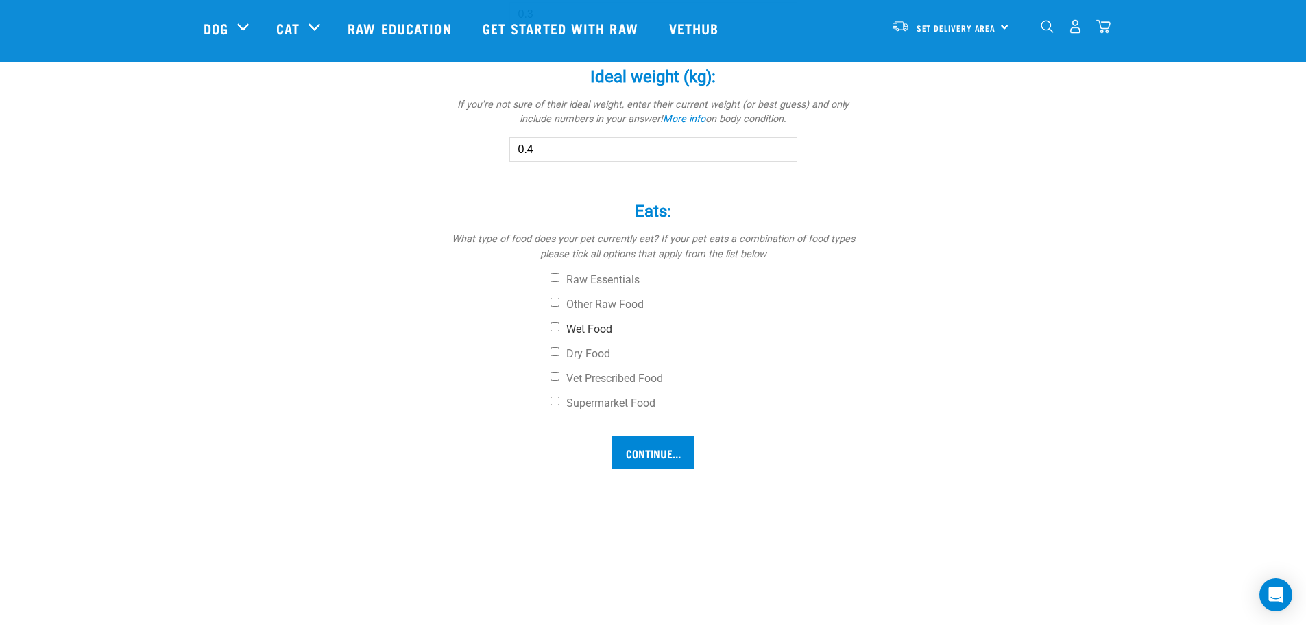
click at [553, 325] on input "Wet Food" at bounding box center [555, 326] width 9 height 9
checkbox input "true"
click at [671, 444] on input "Continue..." at bounding box center [653, 452] width 82 height 33
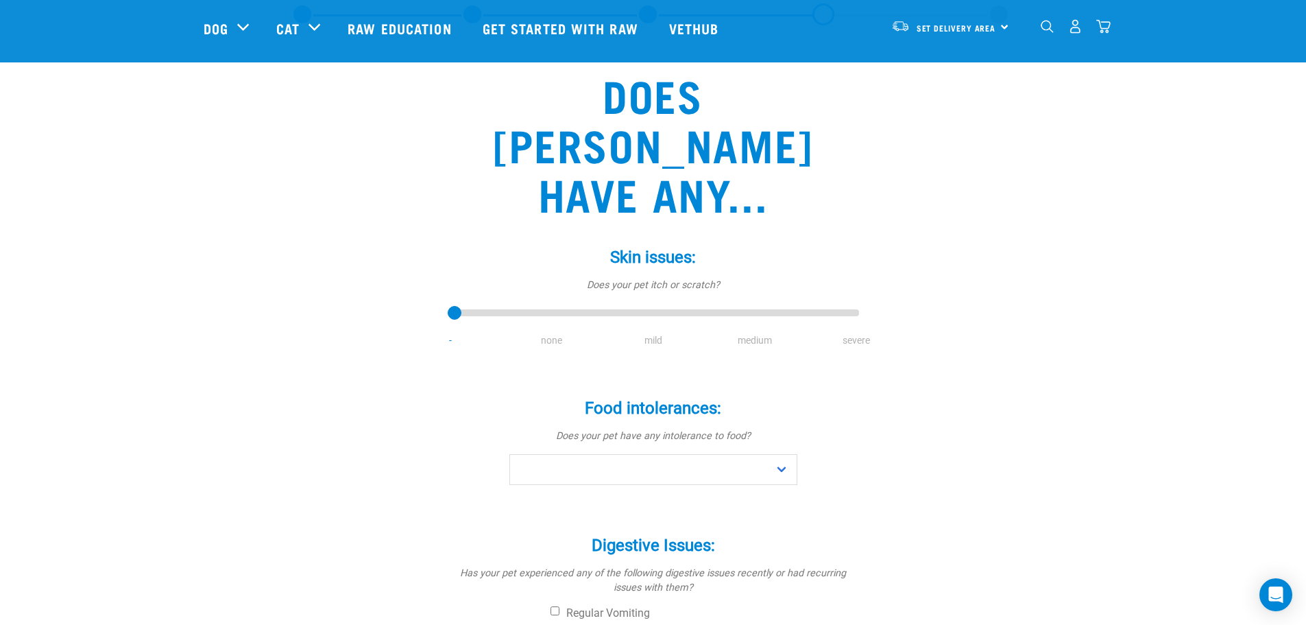
scroll to position [137, 0]
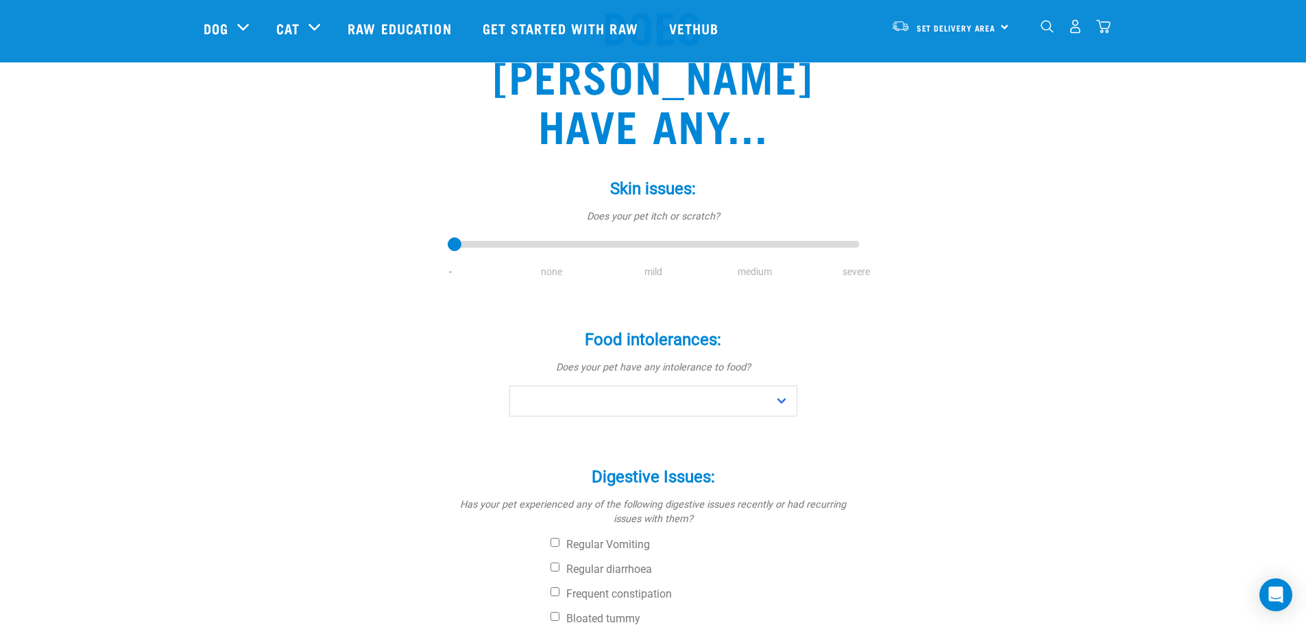
click at [763, 265] on li "medium" at bounding box center [754, 272] width 101 height 14
type input "3"
click at [762, 235] on input "range" at bounding box center [653, 244] width 411 height 19
click at [781, 385] on select "No Yes" at bounding box center [653, 400] width 288 height 31
select select "no"
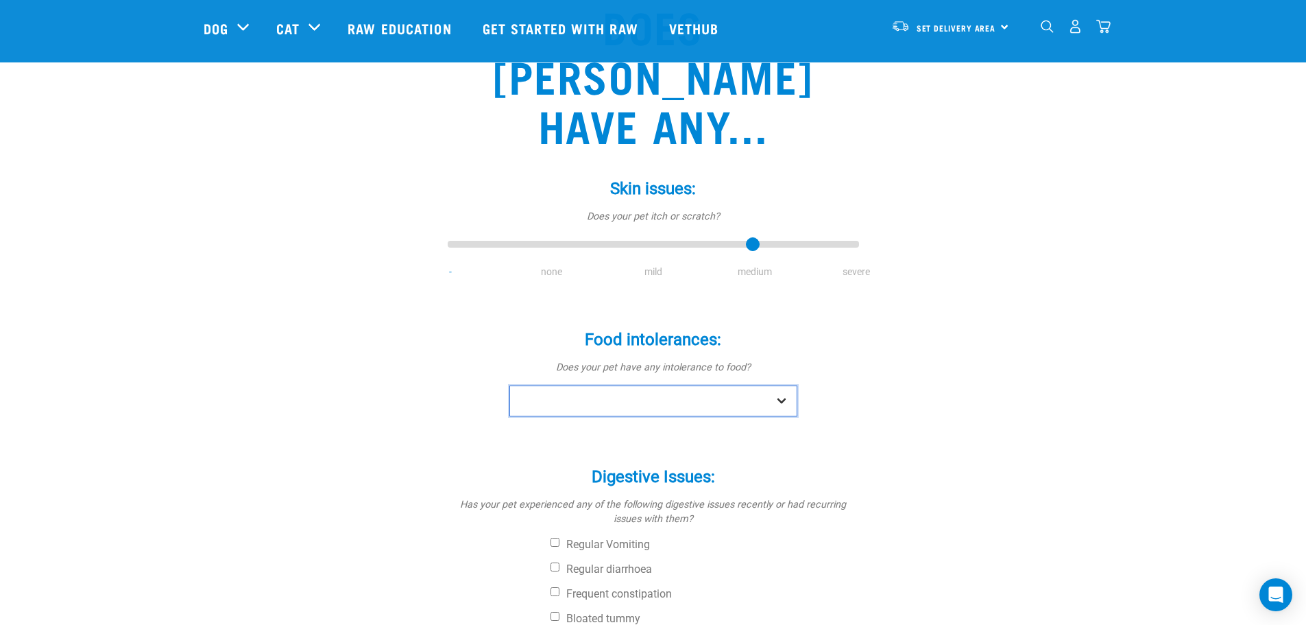
click at [509, 385] on select "No Yes" at bounding box center [653, 400] width 288 height 31
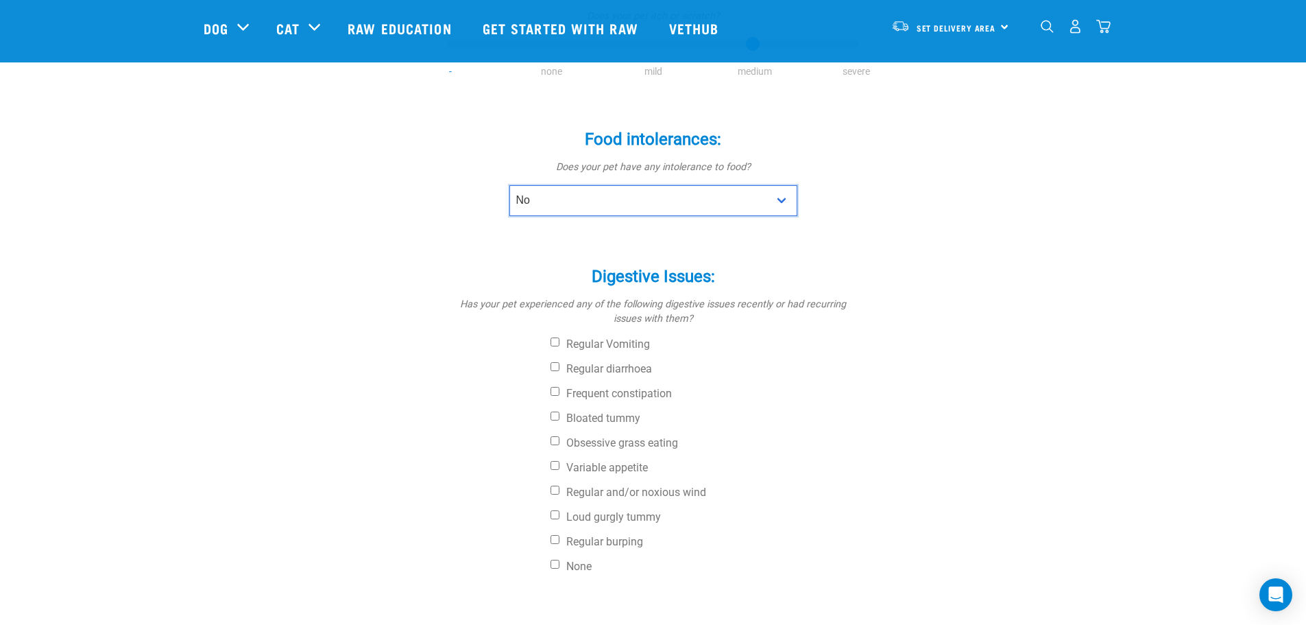
scroll to position [343, 0]
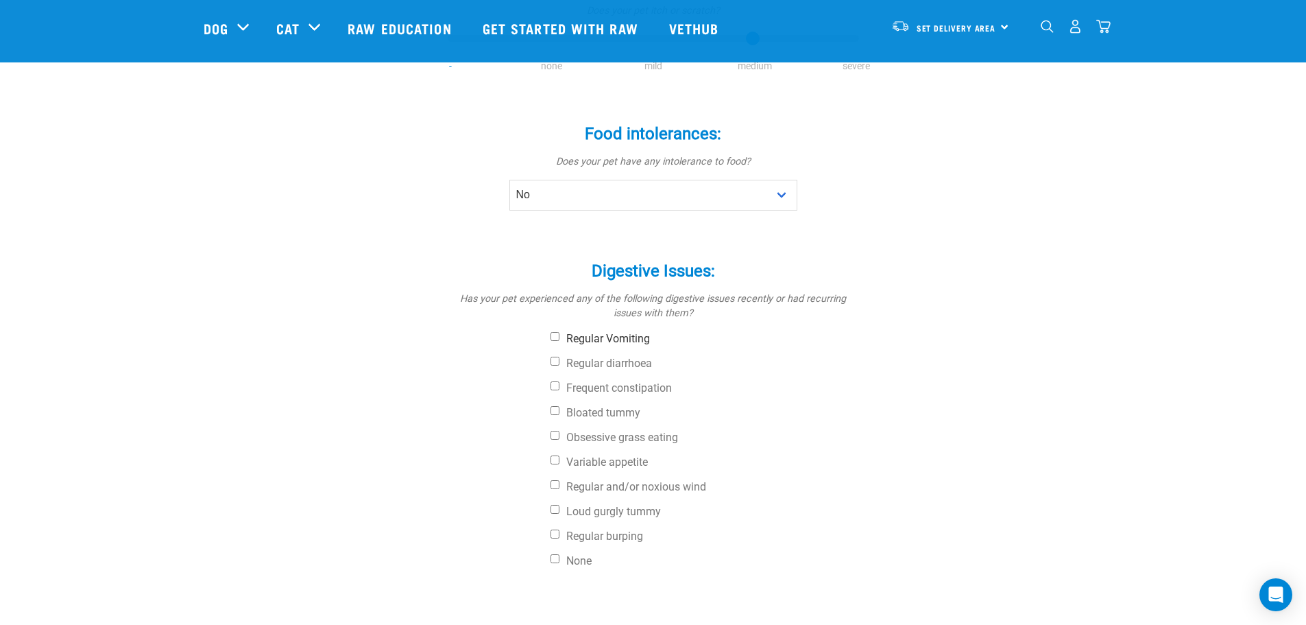
click at [555, 332] on input "Regular Vomiting" at bounding box center [555, 336] width 9 height 9
checkbox input "true"
click at [555, 431] on input "Obsessive grass eating" at bounding box center [555, 435] width 9 height 9
checkbox input "true"
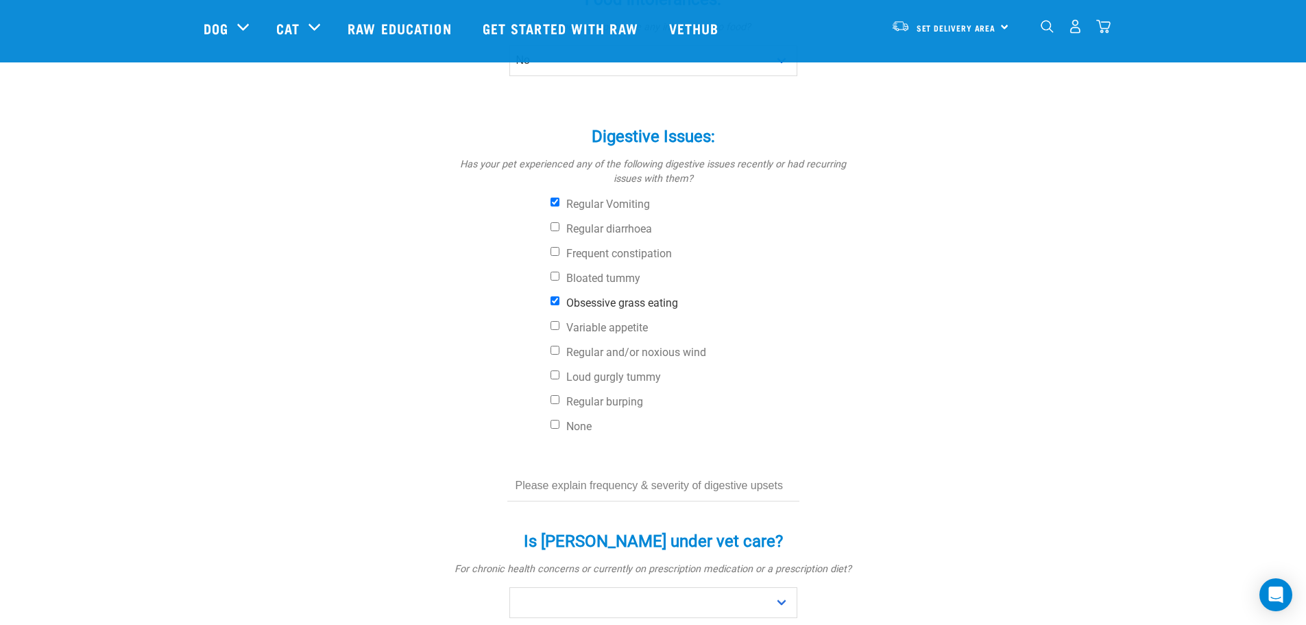
scroll to position [480, 0]
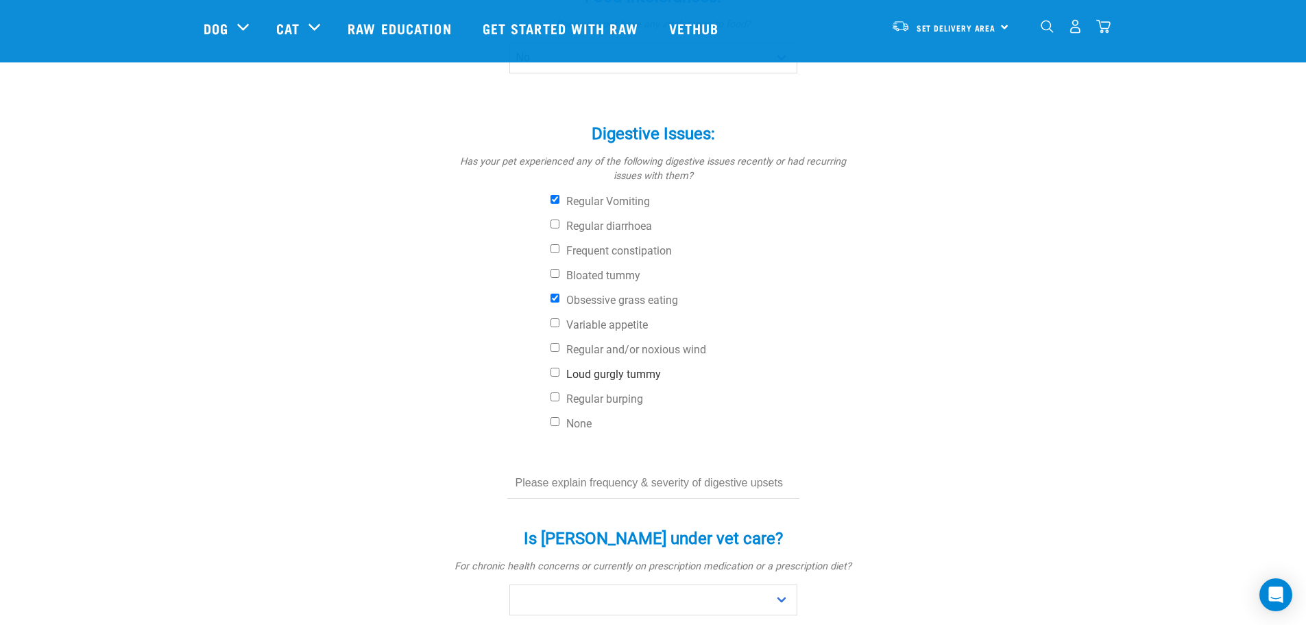
click at [556, 368] on input "Loud gurgly tummy" at bounding box center [555, 372] width 9 height 9
checkbox input "true"
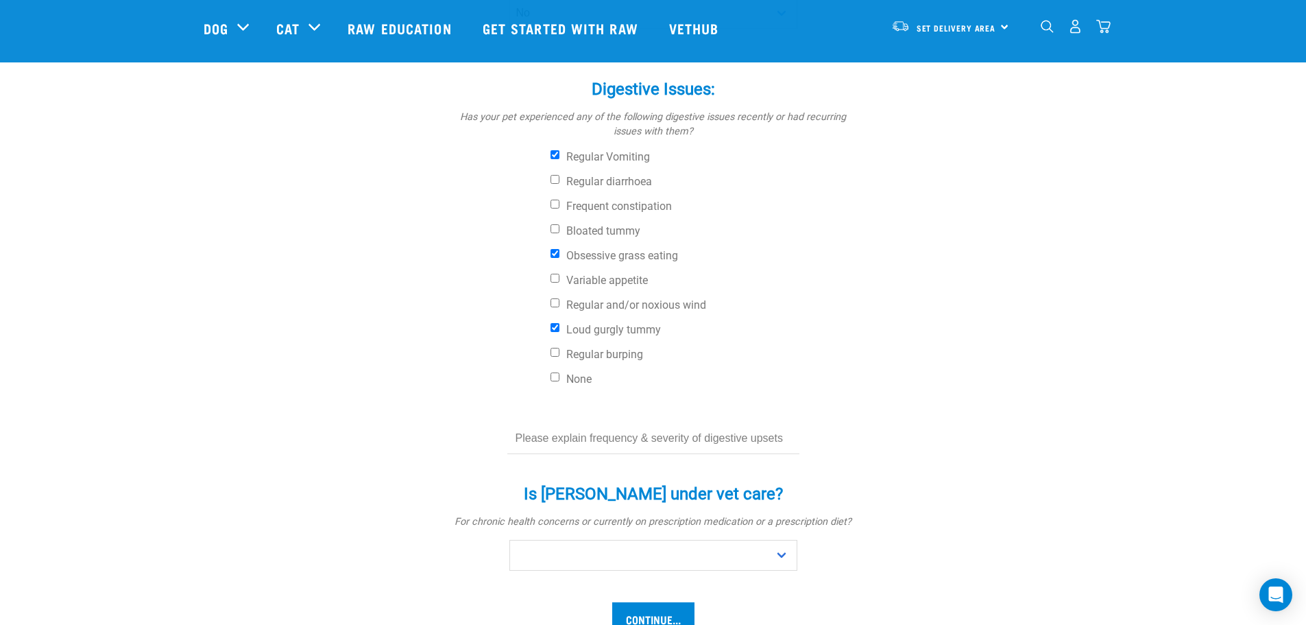
scroll to position [549, 0]
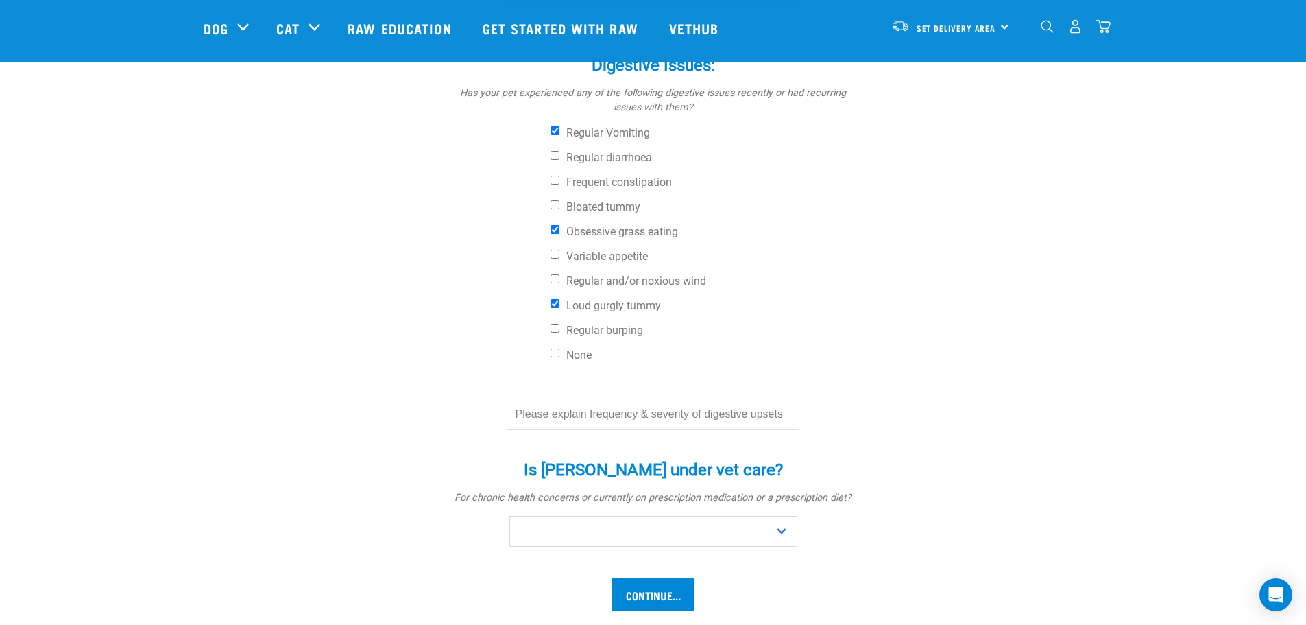
click at [666, 399] on input "text" at bounding box center [653, 414] width 292 height 31
type input "Constant rumbly tummy after food"
click at [780, 516] on select "No Yes" at bounding box center [653, 531] width 288 height 31
click at [509, 516] on select "No Yes" at bounding box center [653, 531] width 288 height 31
click at [625, 557] on input "text" at bounding box center [653, 572] width 309 height 31
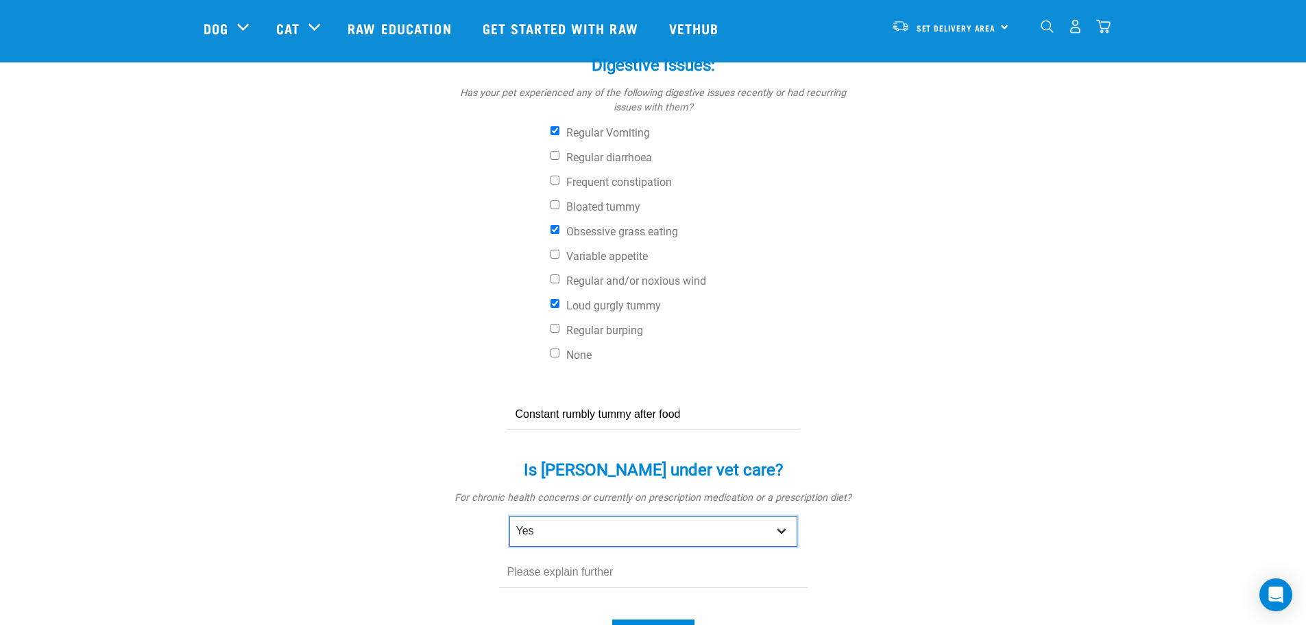
click at [782, 516] on select "No Yes" at bounding box center [653, 531] width 288 height 31
select select "no"
click at [509, 516] on select "No Yes" at bounding box center [653, 531] width 288 height 31
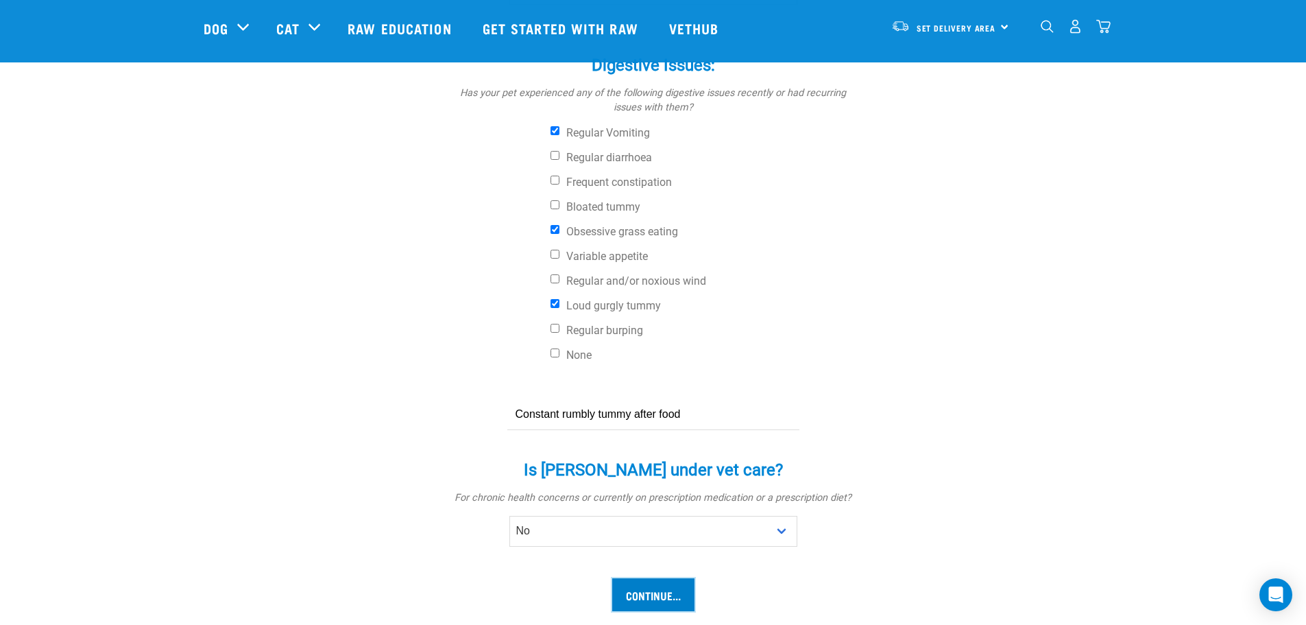
click at [658, 578] on input "Continue..." at bounding box center [653, 594] width 82 height 33
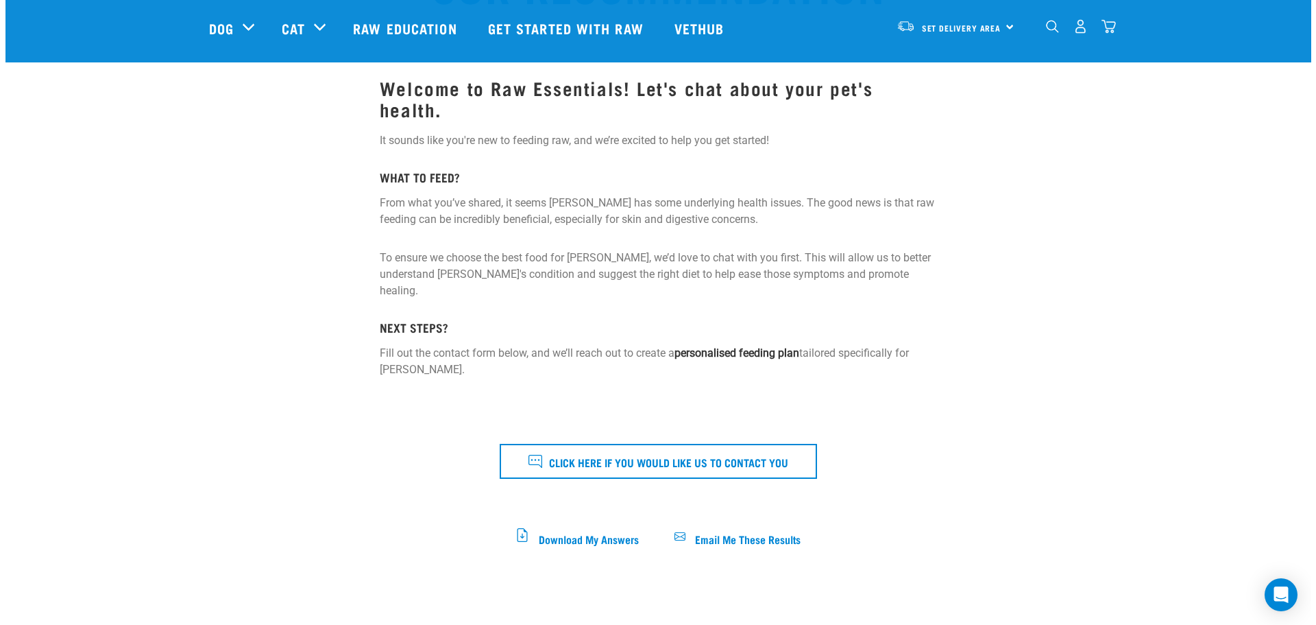
scroll to position [137, 0]
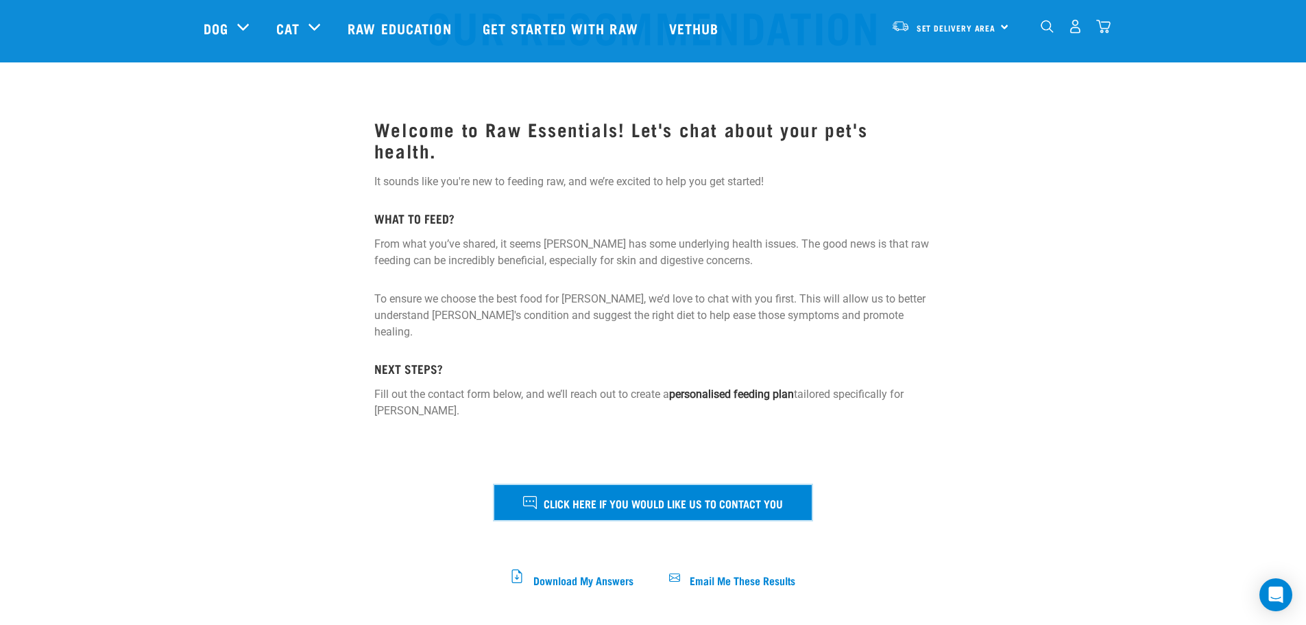
click at [709, 494] on span "Click here if you would like us to contact you" at bounding box center [663, 503] width 239 height 18
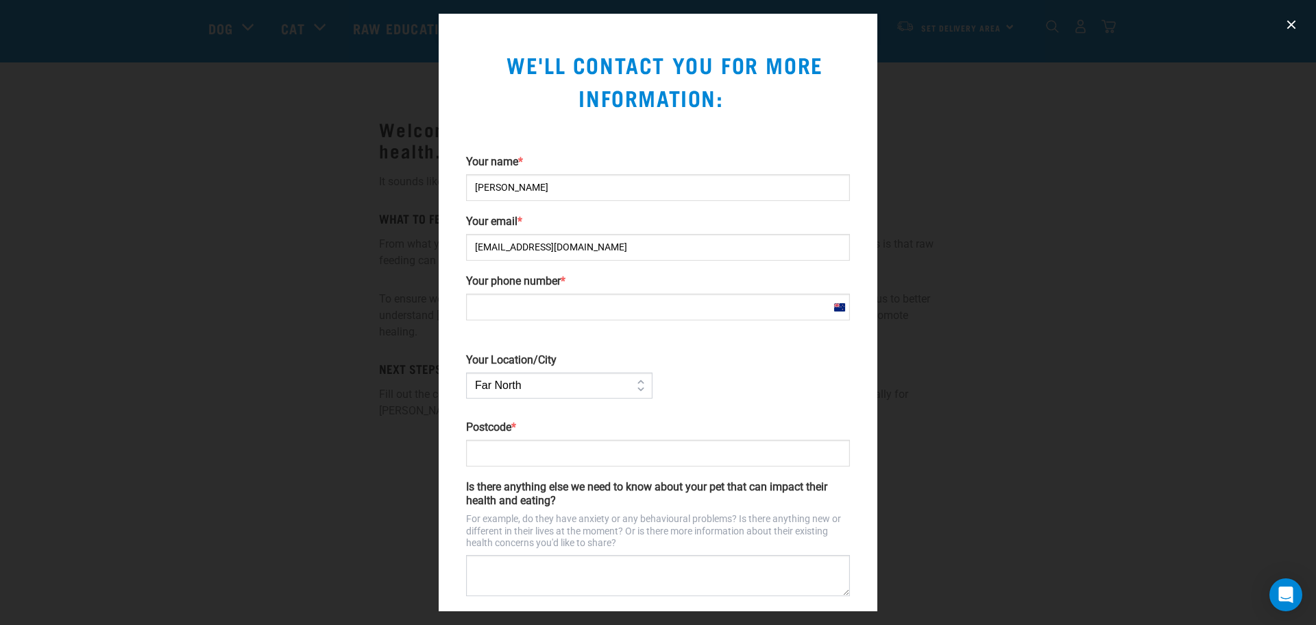
click at [551, 305] on input "Your phone number *" at bounding box center [658, 306] width 384 height 27
type input "02102256900"
click at [637, 389] on select "Far [GEOGRAPHIC_DATA] [GEOGRAPHIC_DATA] [GEOGRAPHIC_DATA] [GEOGRAPHIC_DATA] [GE…" at bounding box center [559, 385] width 186 height 26
select select "[GEOGRAPHIC_DATA]"
click at [466, 372] on select "Far [GEOGRAPHIC_DATA] [GEOGRAPHIC_DATA] [GEOGRAPHIC_DATA] [GEOGRAPHIC_DATA] [GE…" at bounding box center [559, 385] width 186 height 26
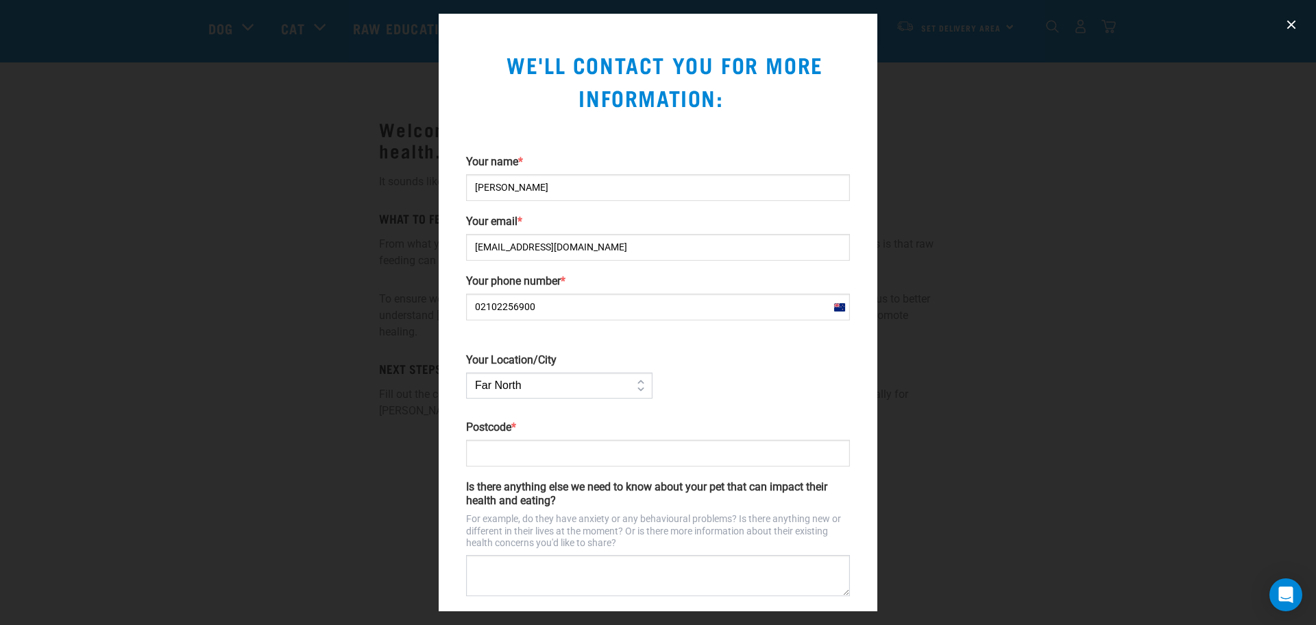
click at [503, 449] on input "Postcode *" at bounding box center [658, 452] width 384 height 27
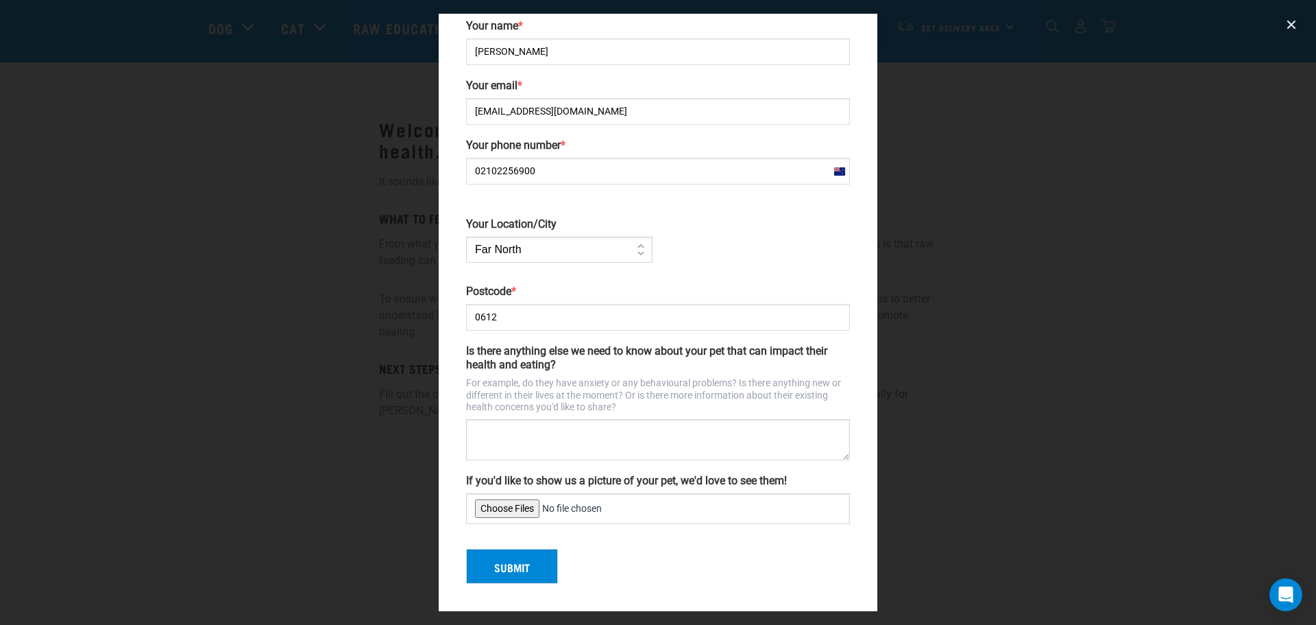
type input "0612"
click at [509, 420] on textarea "Is there anything else we need to know about your pet that can impact their hea…" at bounding box center [658, 439] width 384 height 41
type textarea "No"
click at [531, 570] on button "Submit" at bounding box center [512, 567] width 92 height 36
